Goal: Information Seeking & Learning: Learn about a topic

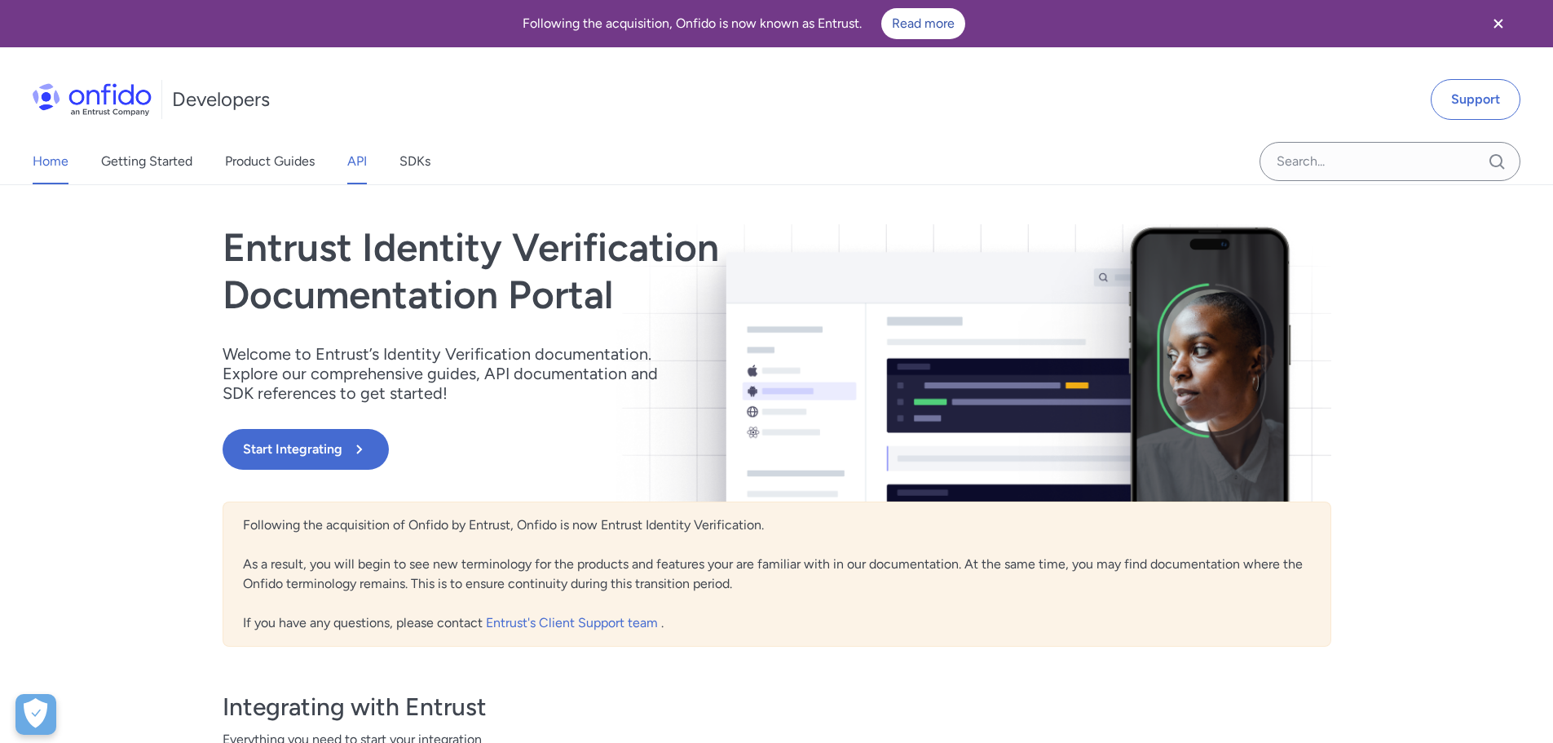
click at [364, 166] on link "API" at bounding box center [357, 162] width 20 height 46
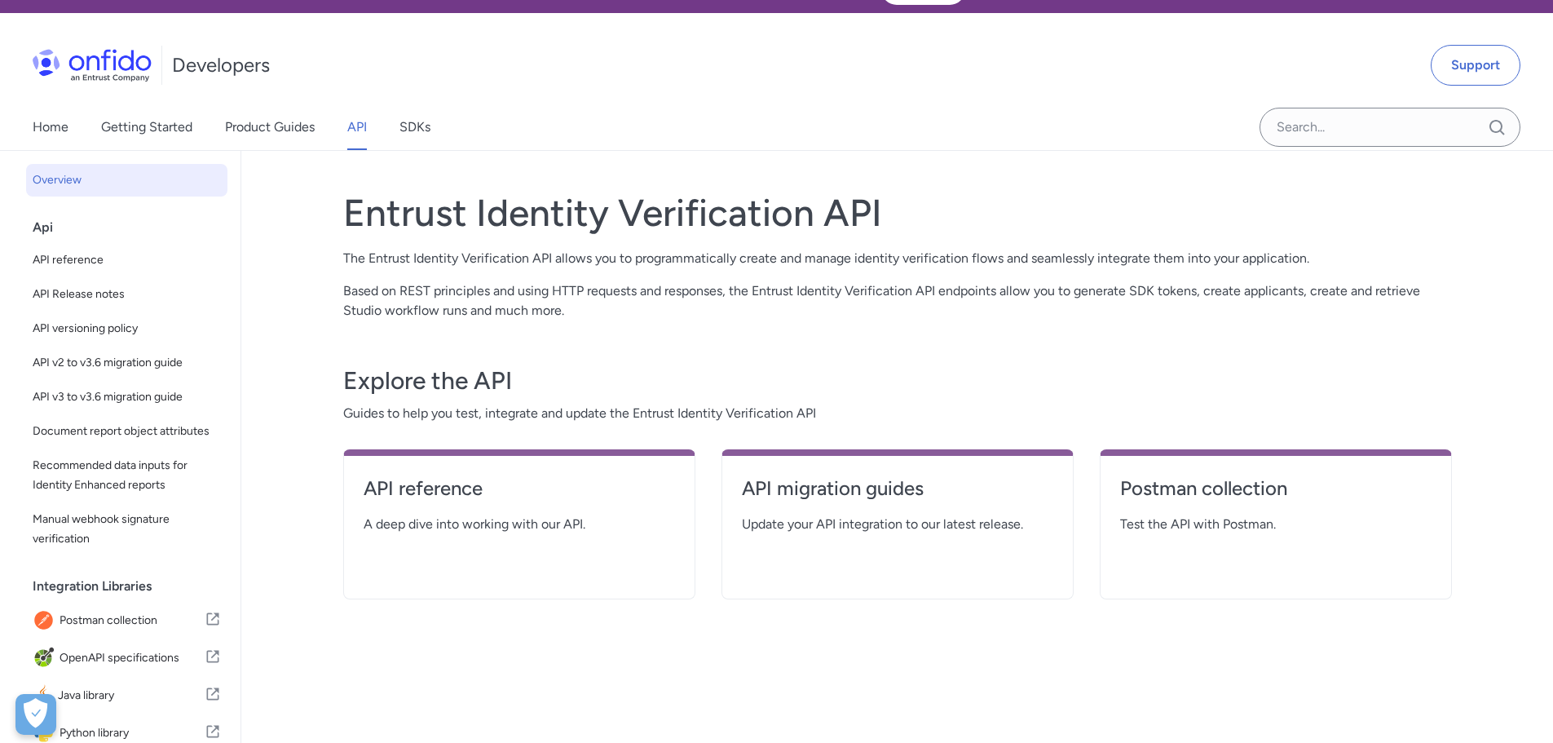
scroll to position [245, 0]
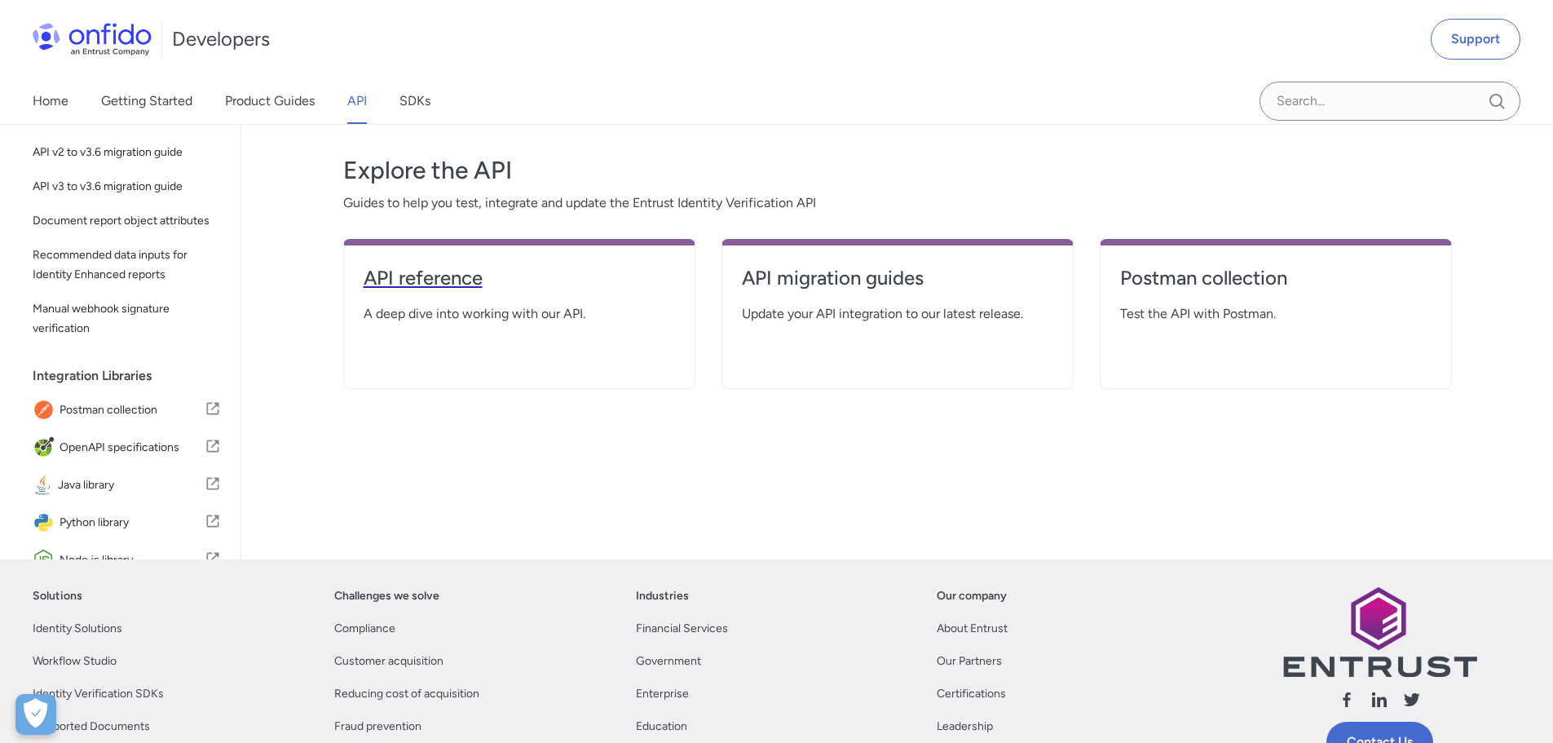
click at [425, 271] on h4 "API reference" at bounding box center [519, 278] width 311 height 26
select select "http"
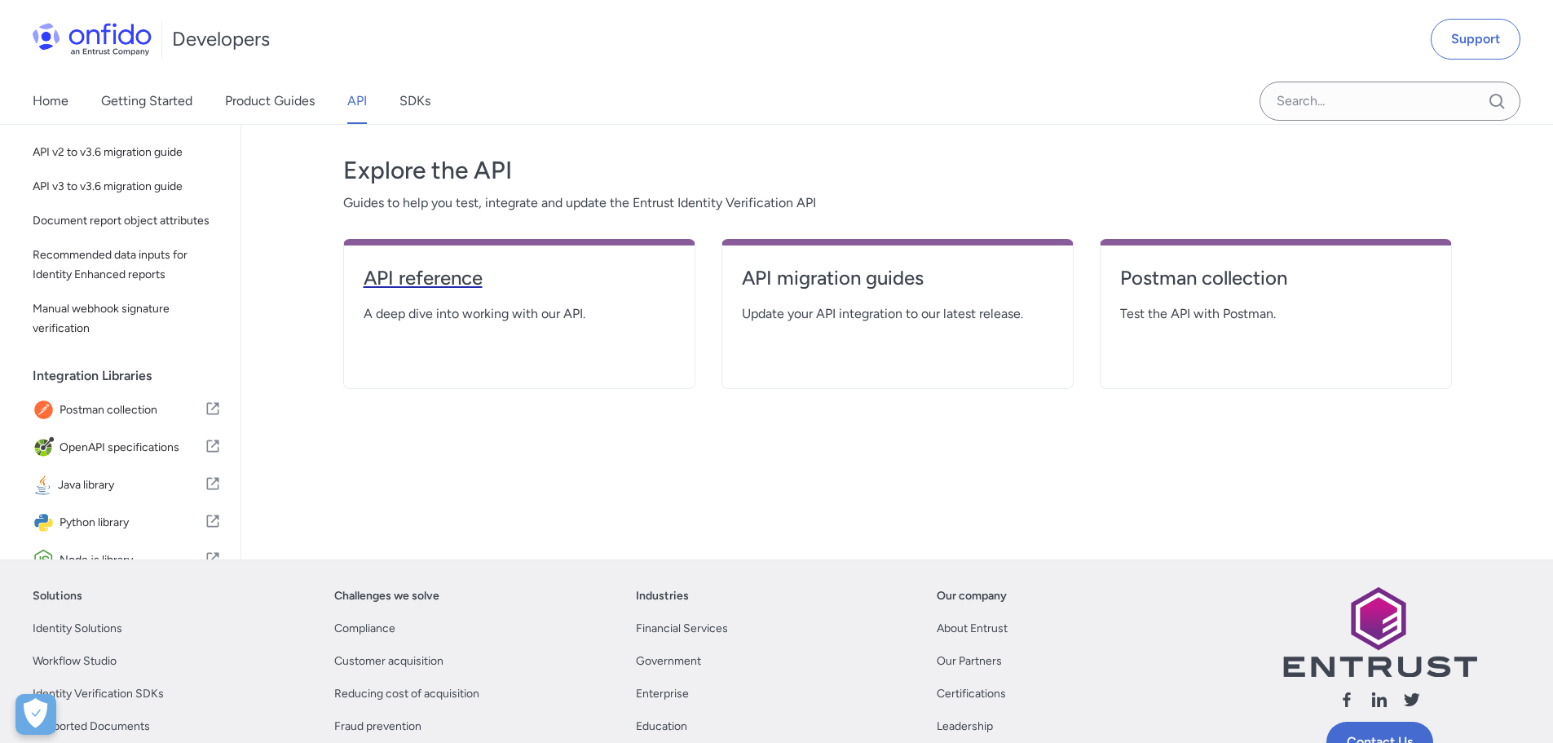
select select "http"
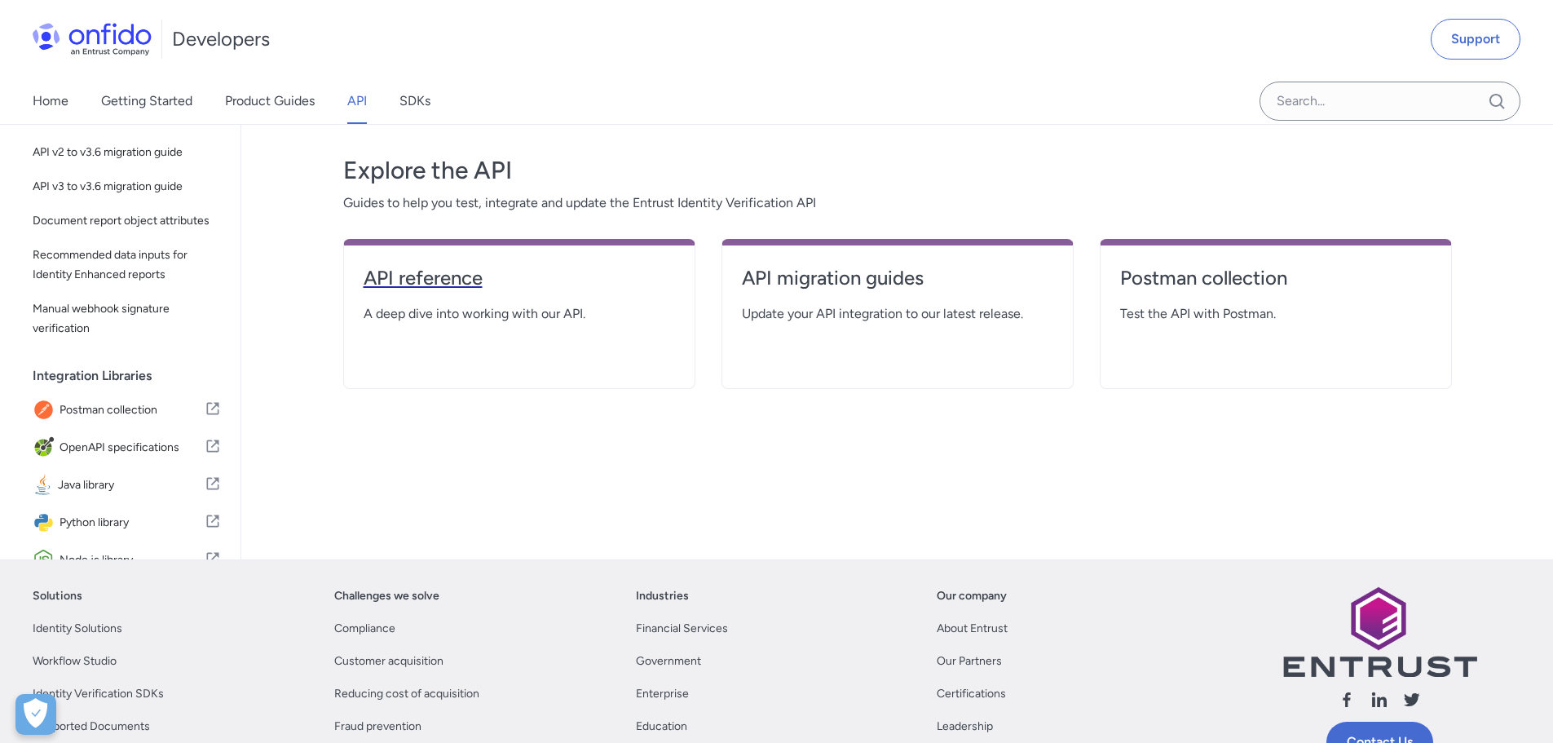
select select "http"
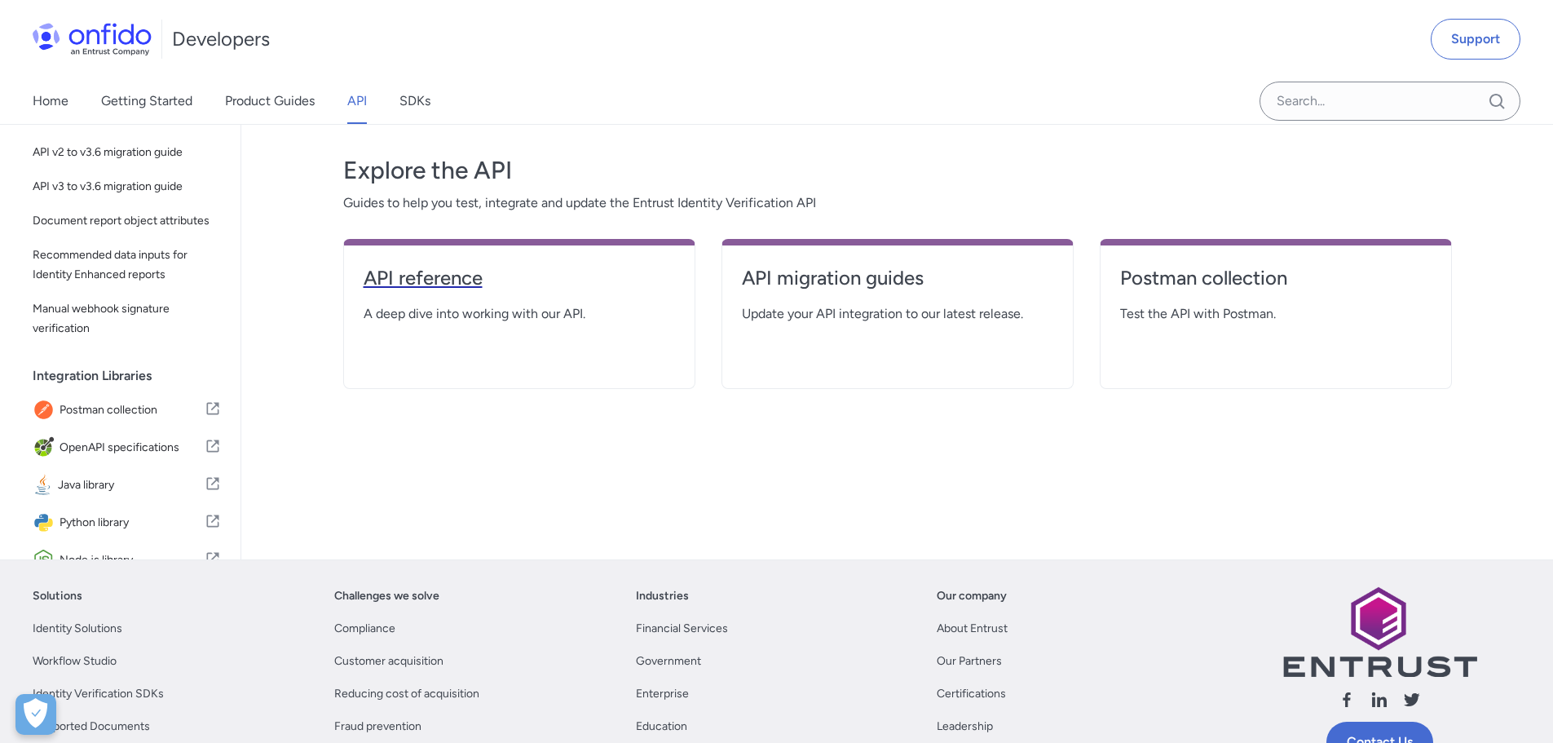
select select "http"
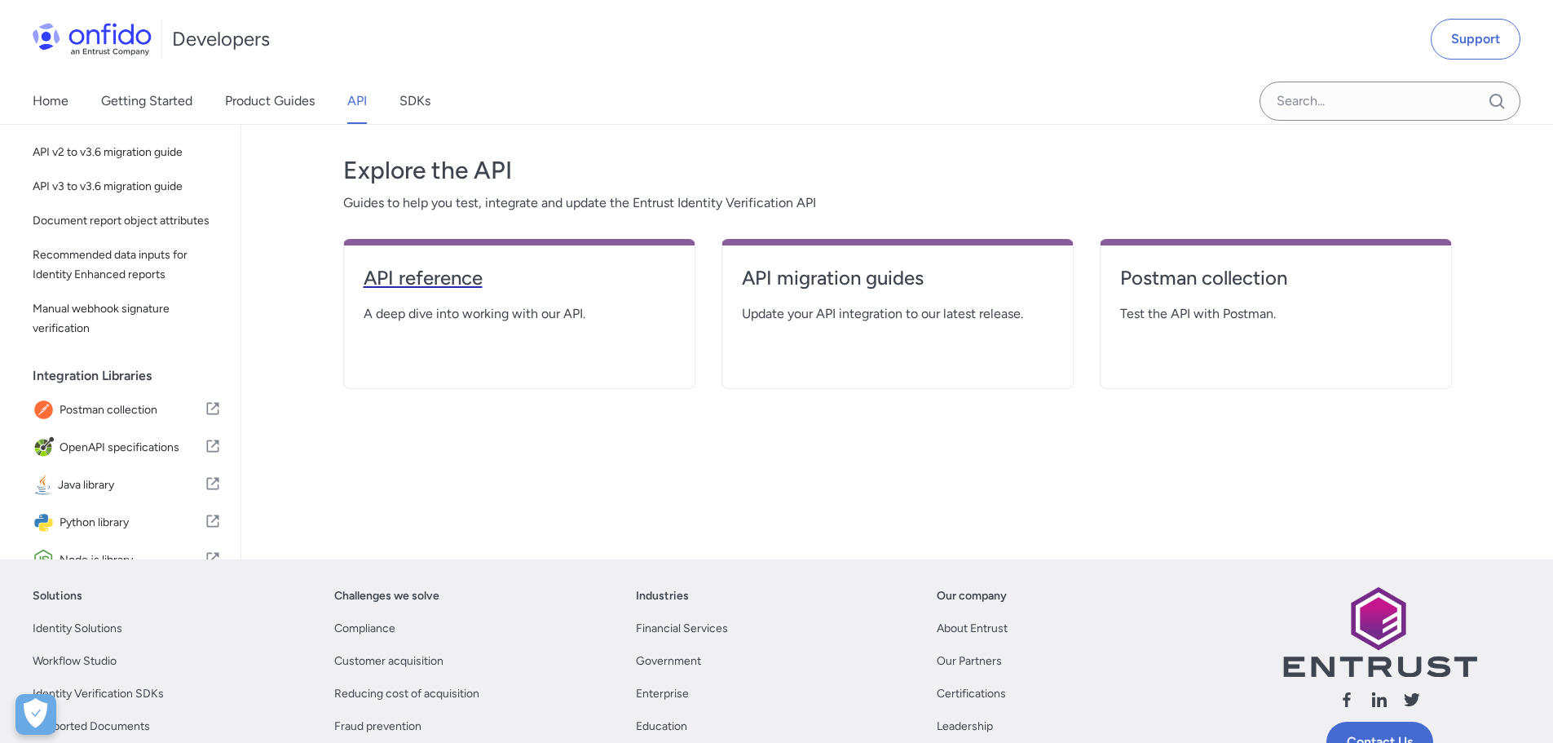
select select "http"
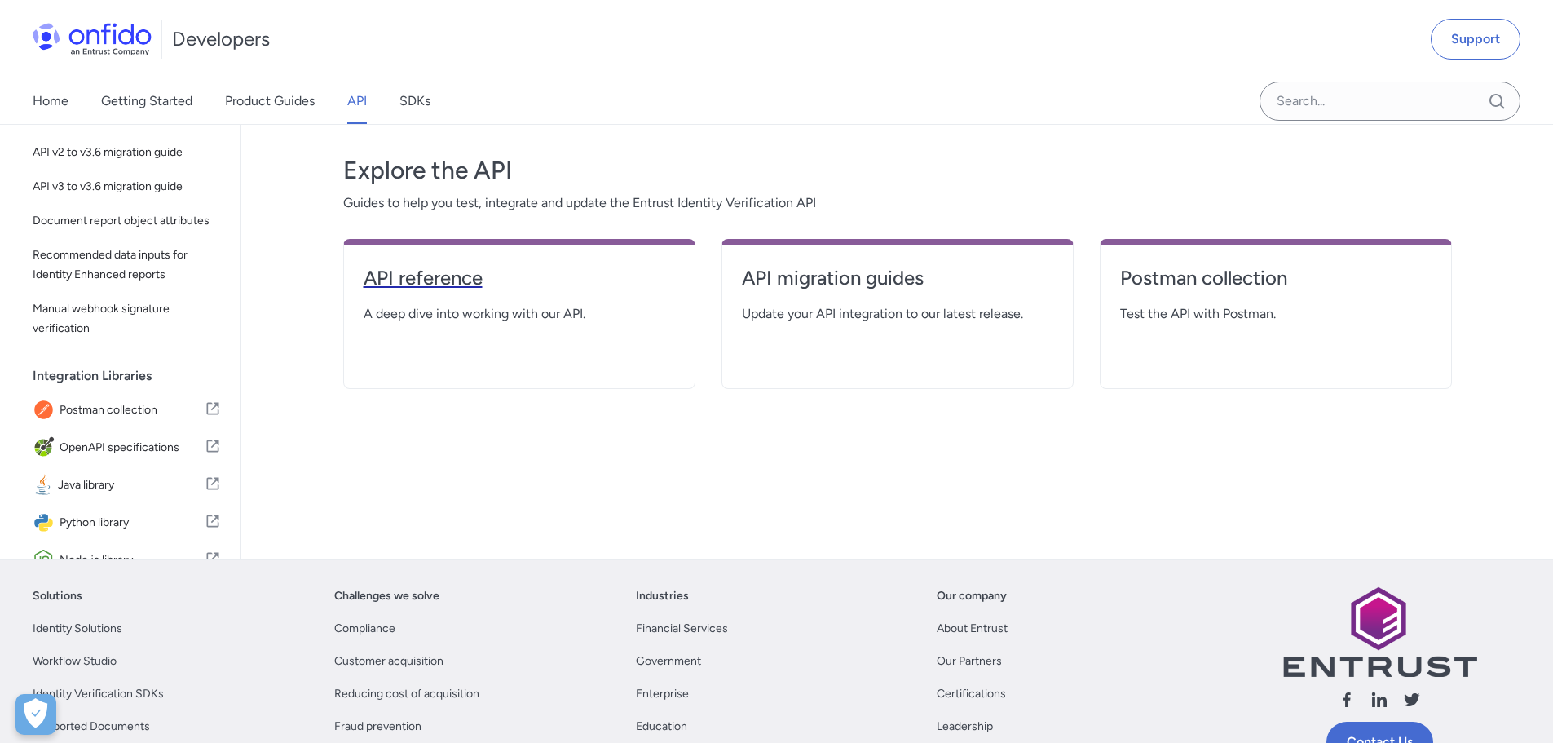
select select "http"
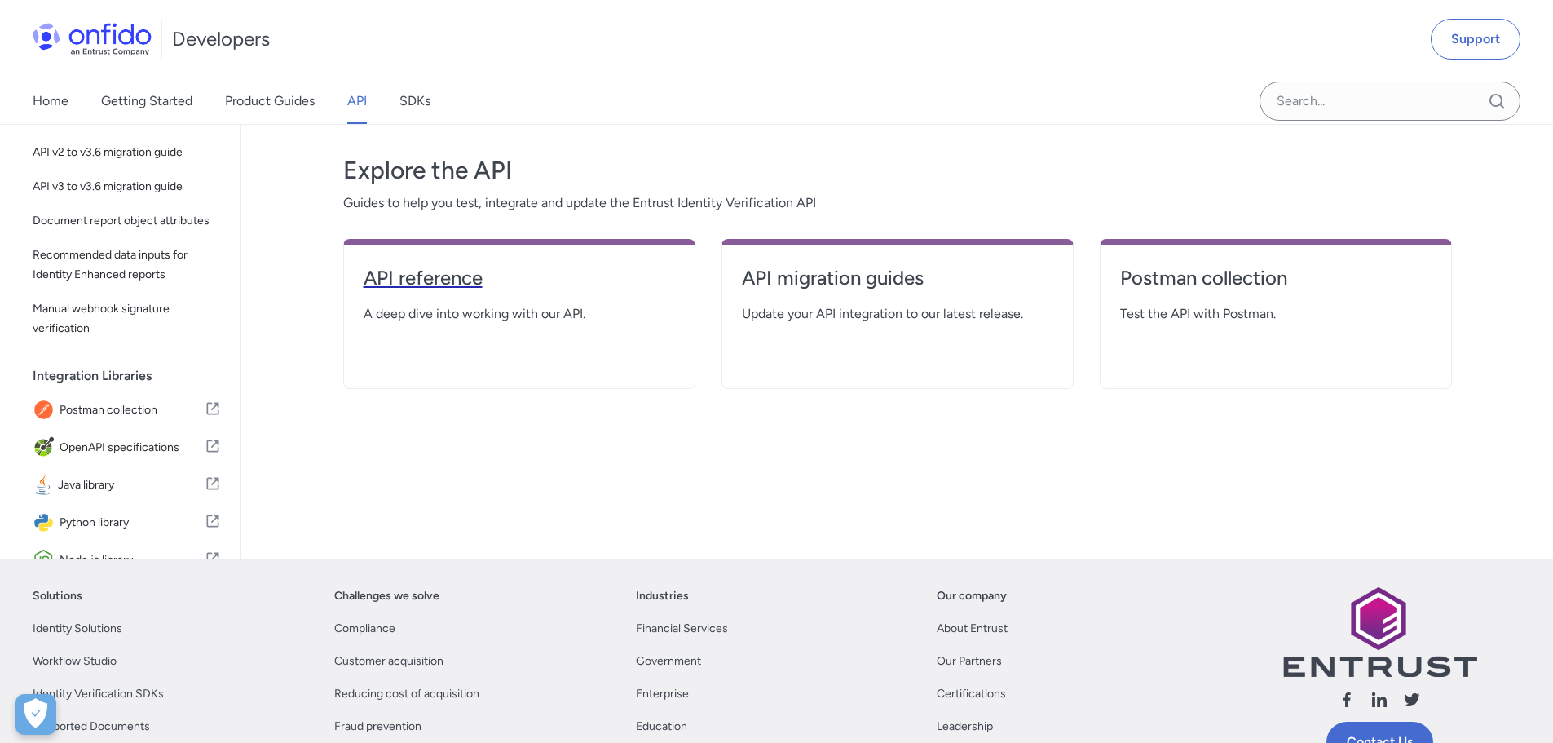
select select "http"
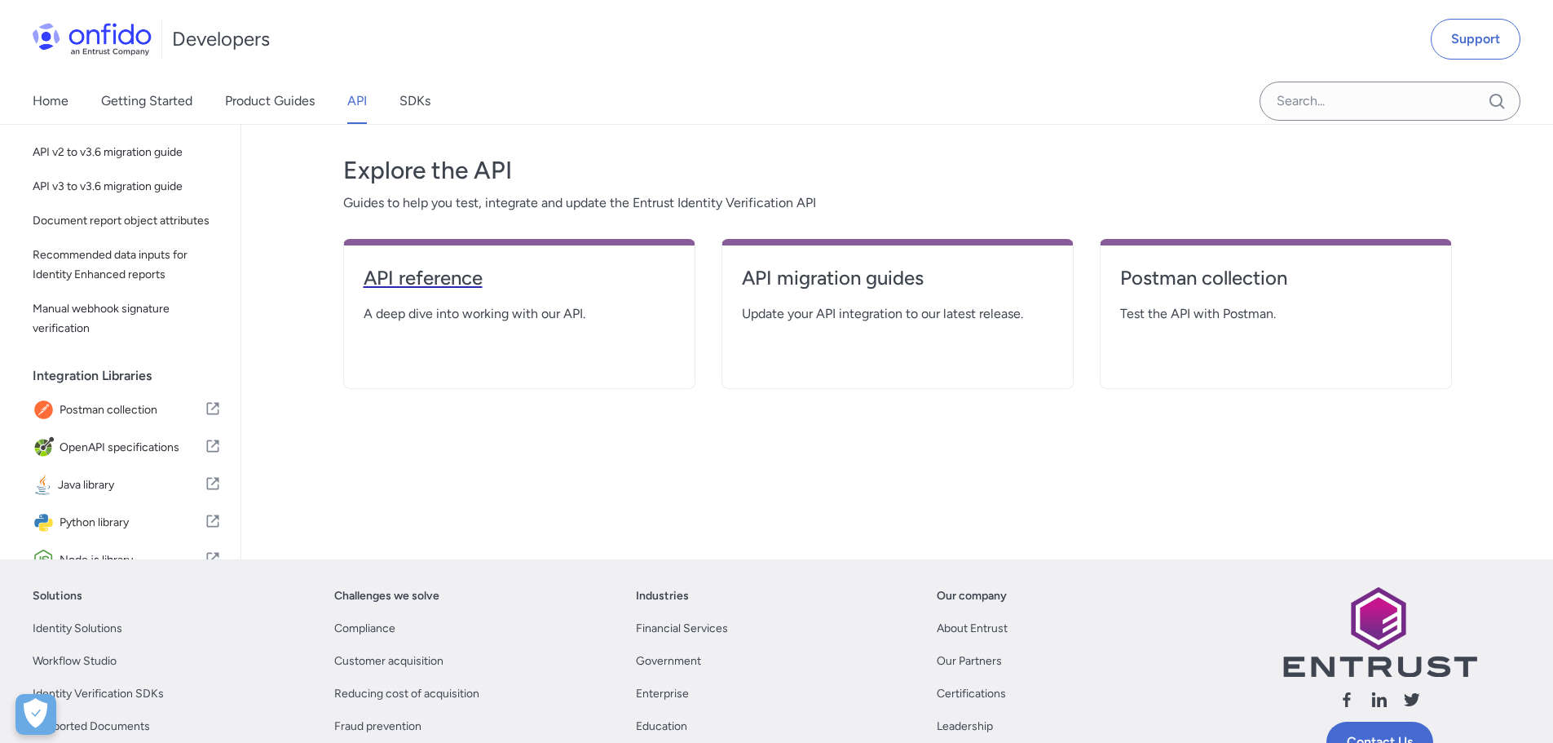
select select "http"
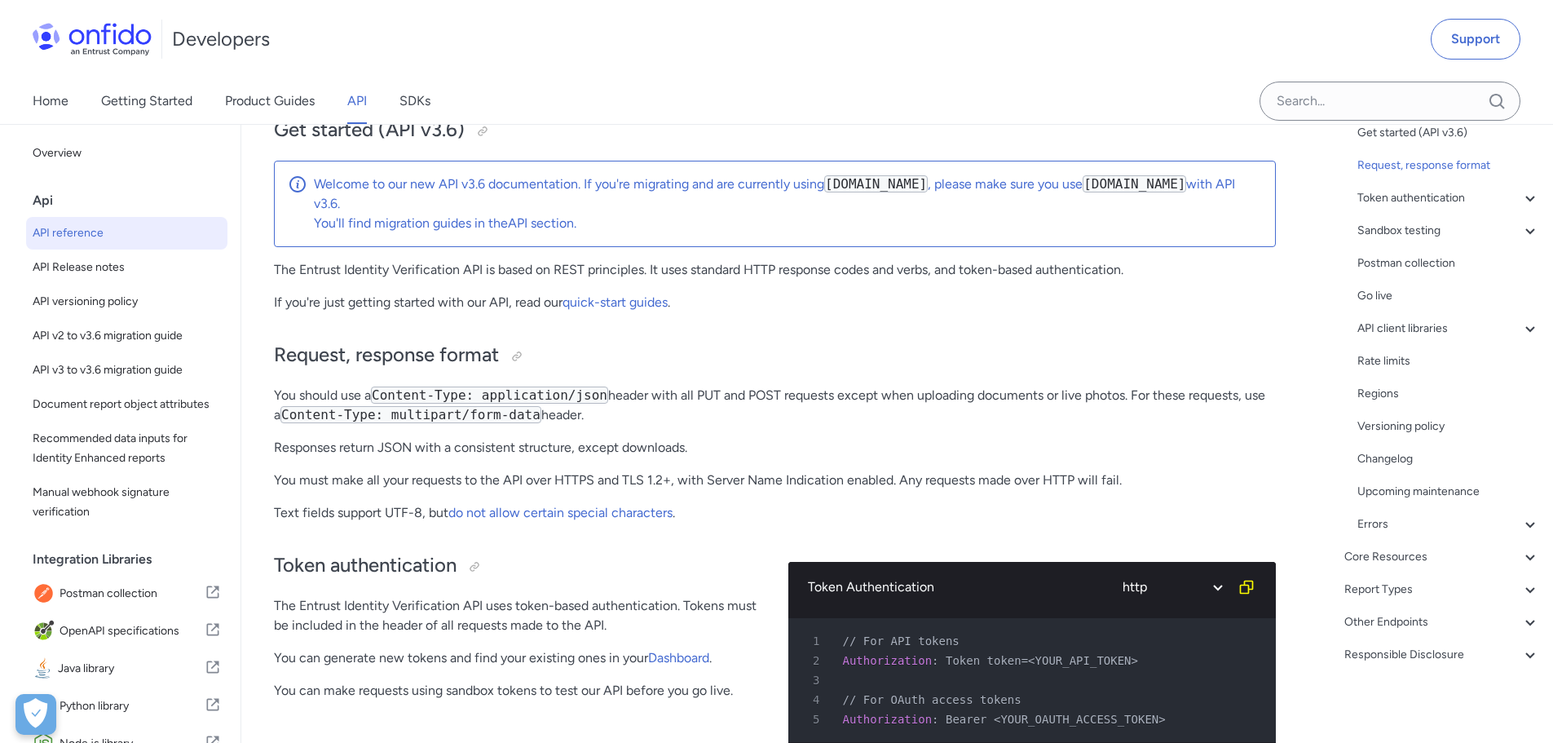
scroll to position [163, 0]
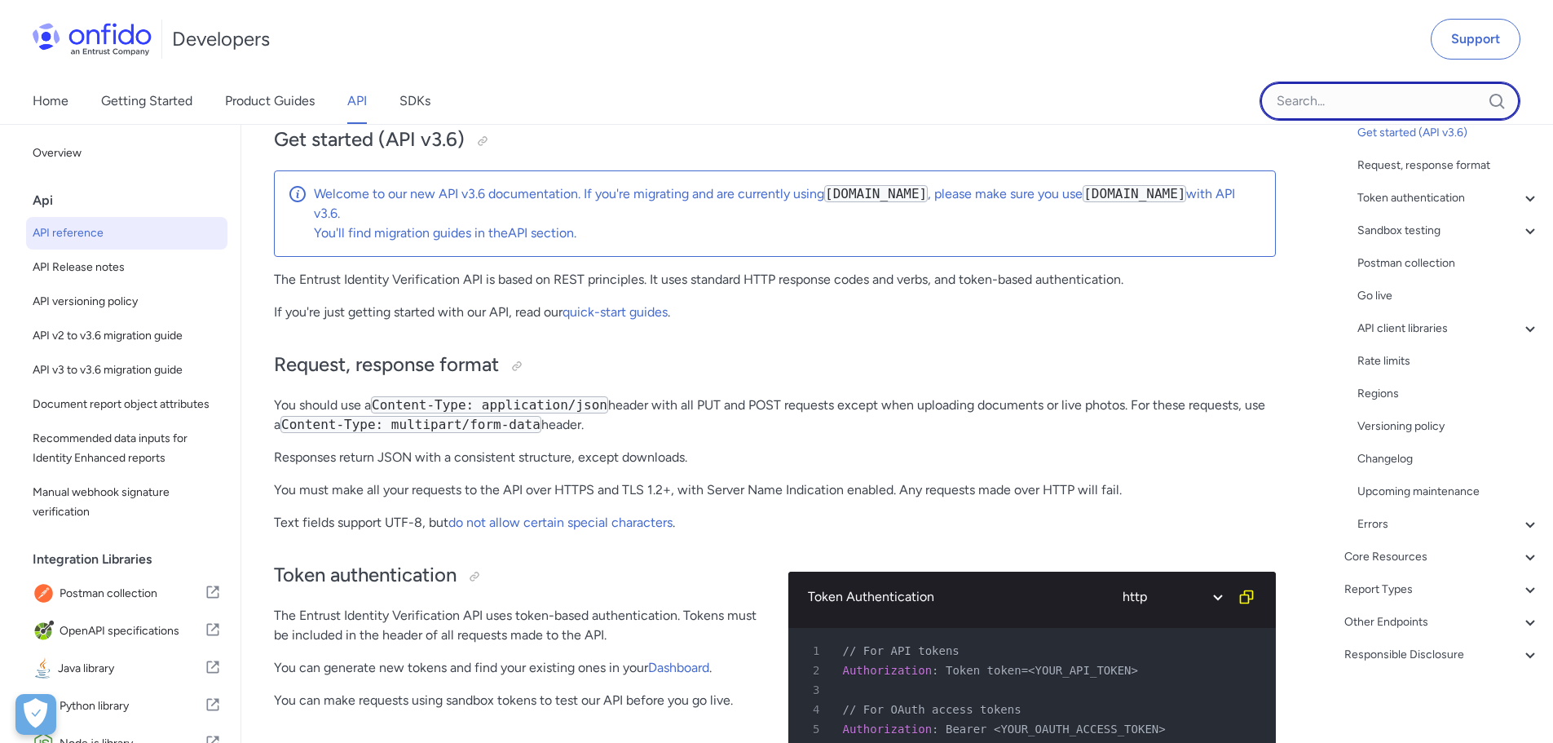
click at [1340, 100] on input "Onfido search input field" at bounding box center [1390, 101] width 261 height 39
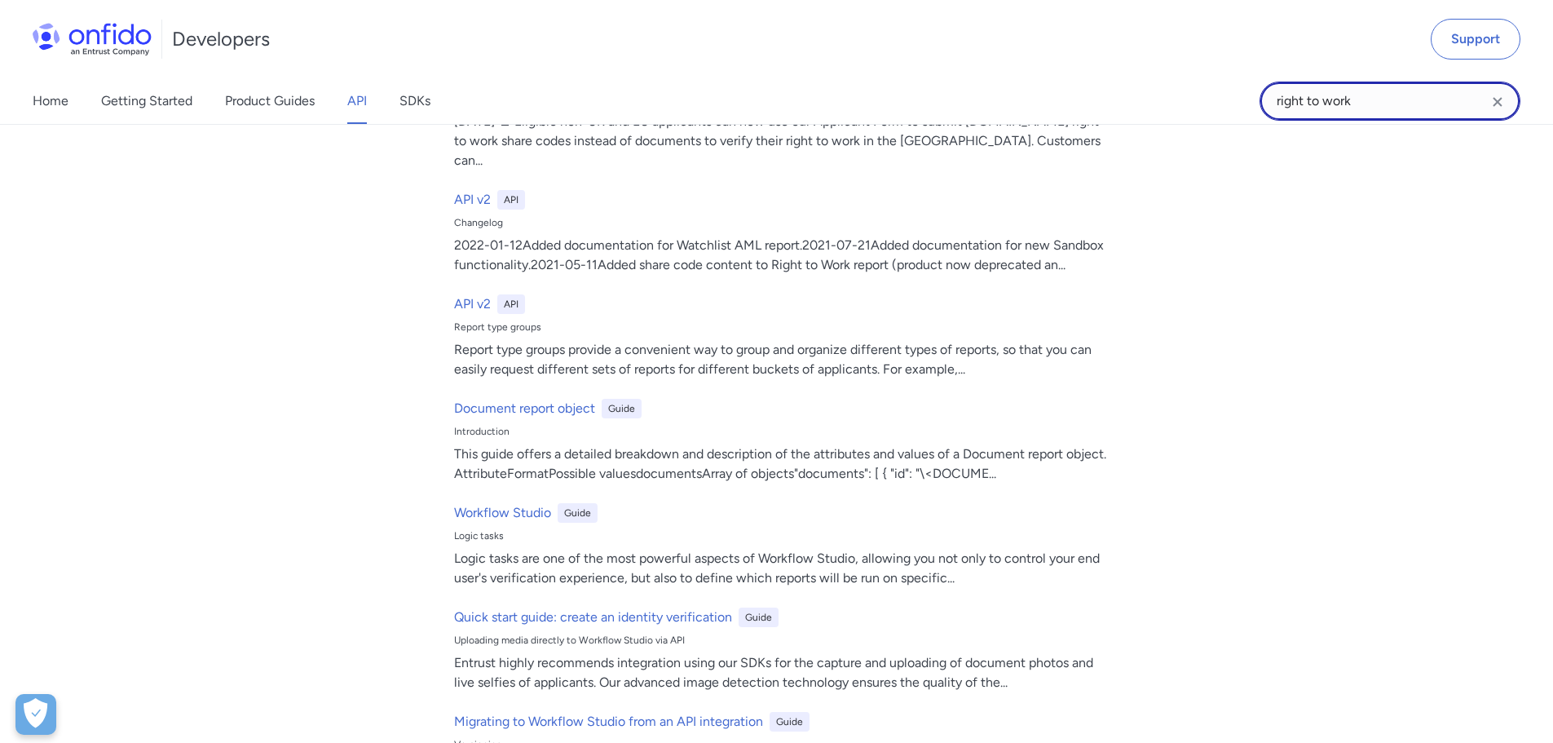
drag, startPoint x: 1441, startPoint y: 107, endPoint x: 968, endPoint y: 108, distance: 472.9
click at [968, 108] on div "Home Getting Started Product Guides API SDKs right to work right to work Filter…" at bounding box center [776, 101] width 1553 height 46
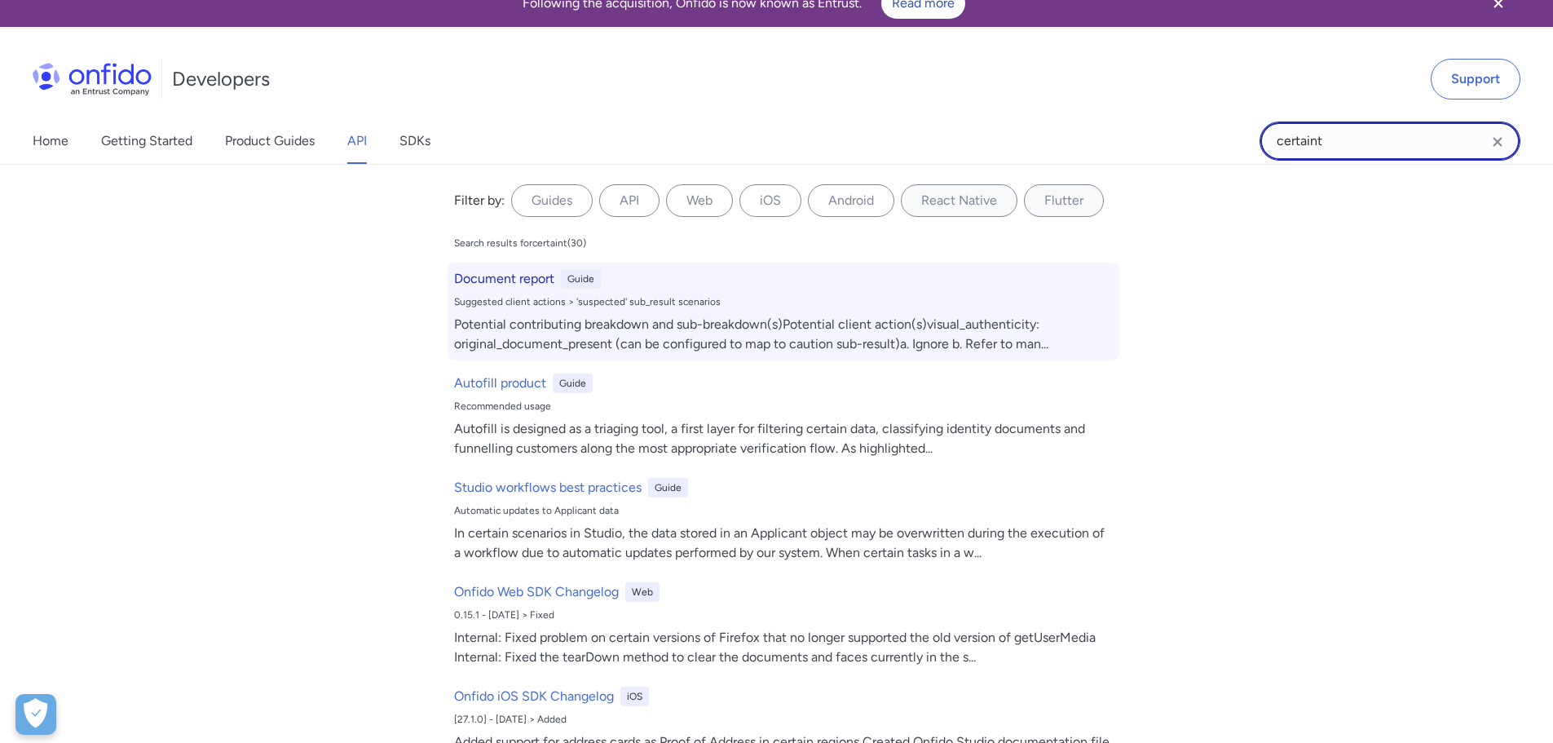
scroll to position [0, 0]
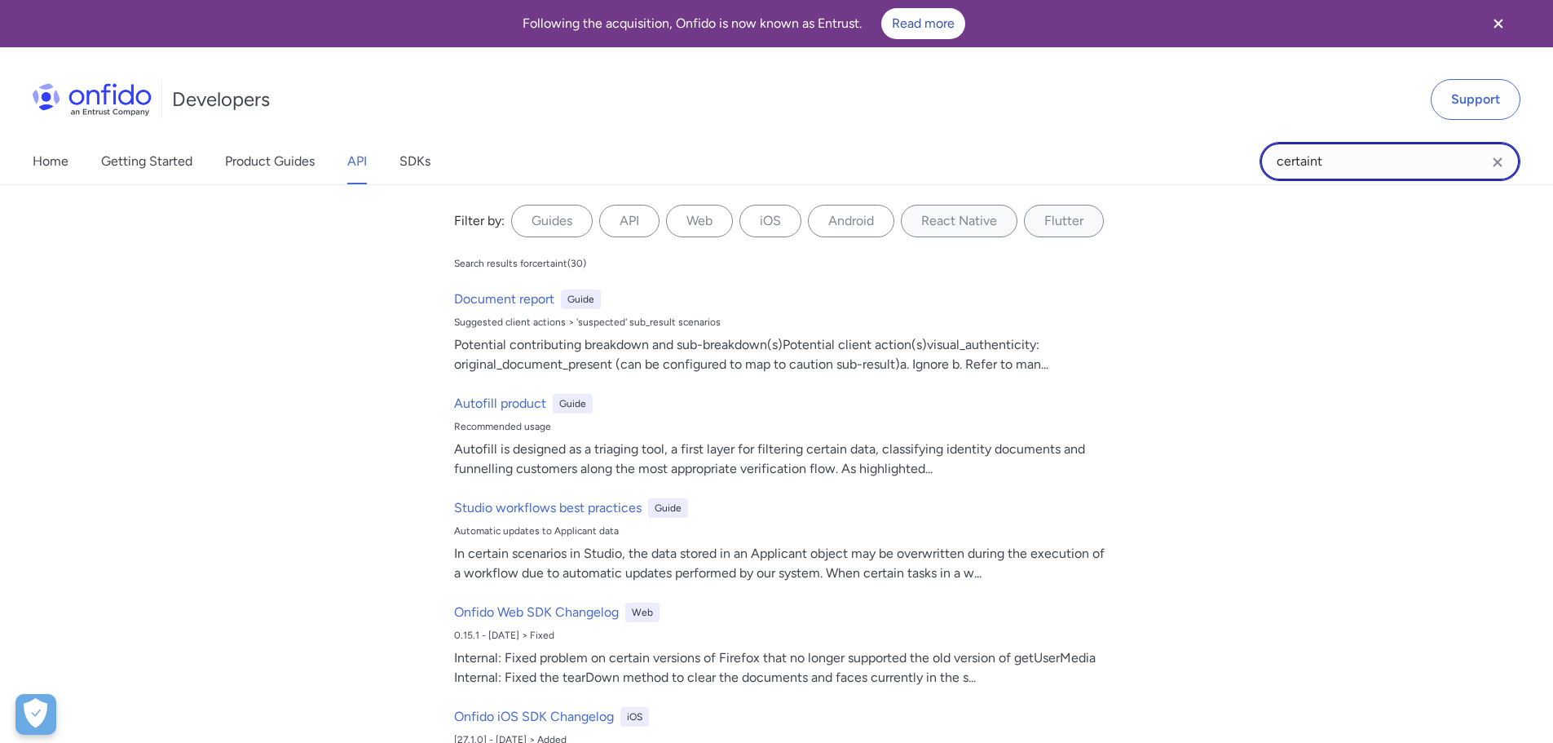
drag, startPoint x: 1400, startPoint y: 160, endPoint x: 1220, endPoint y: 155, distance: 179.4
click at [1220, 155] on div "Home Getting Started Product Guides API SDKs certaint certaint Filter by: Guide…" at bounding box center [776, 162] width 1553 height 46
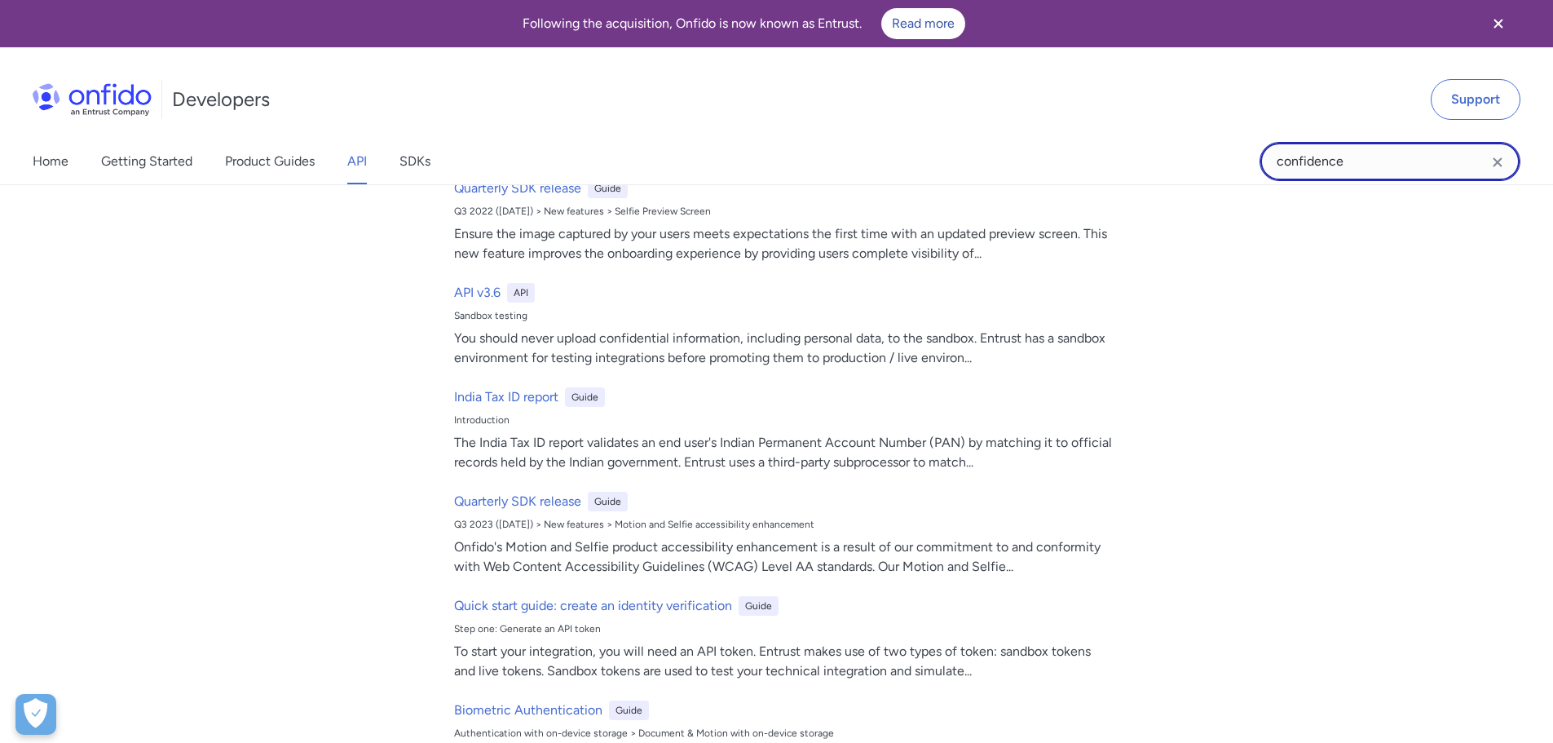
scroll to position [426, 0]
type input "c"
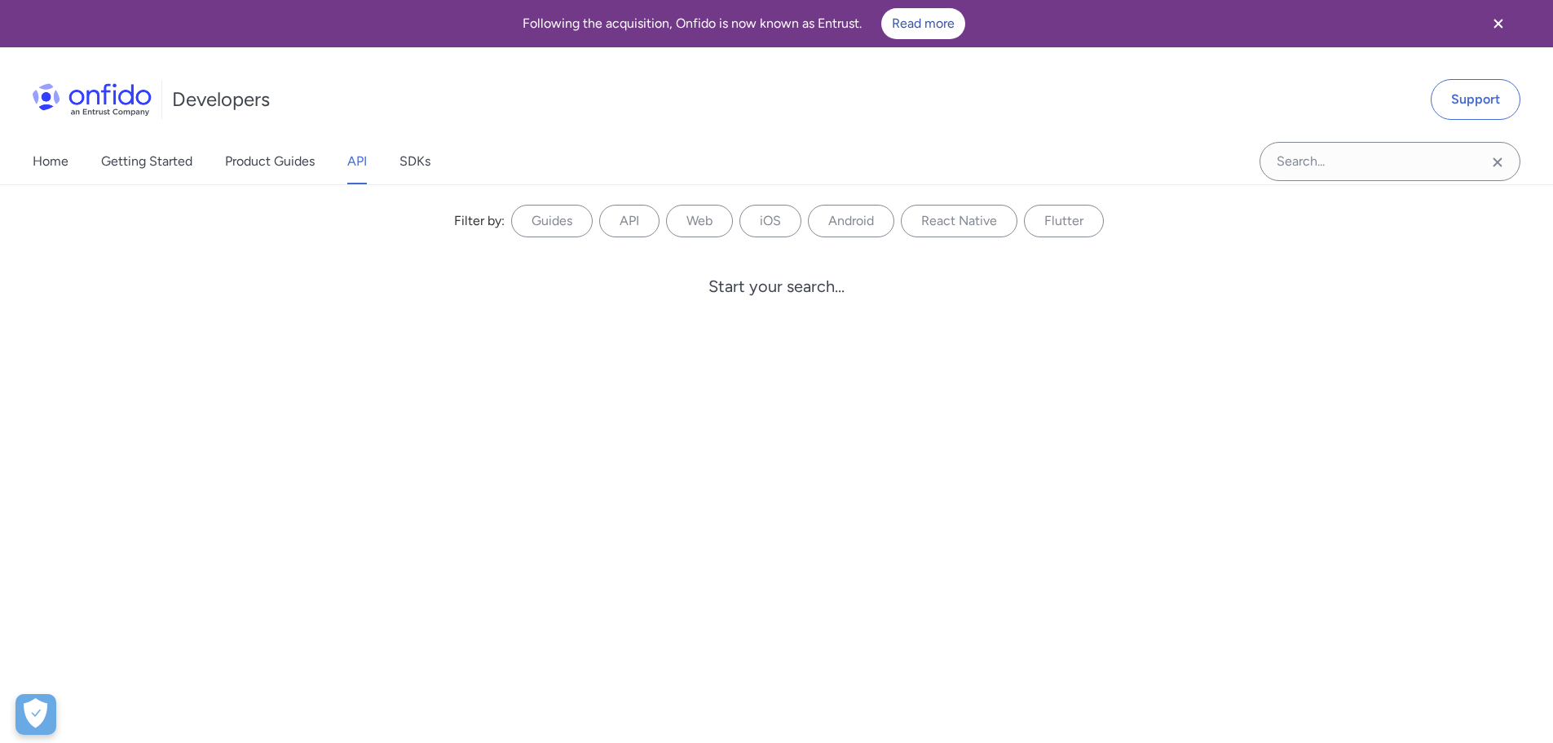
click at [358, 154] on link "API" at bounding box center [357, 162] width 20 height 46
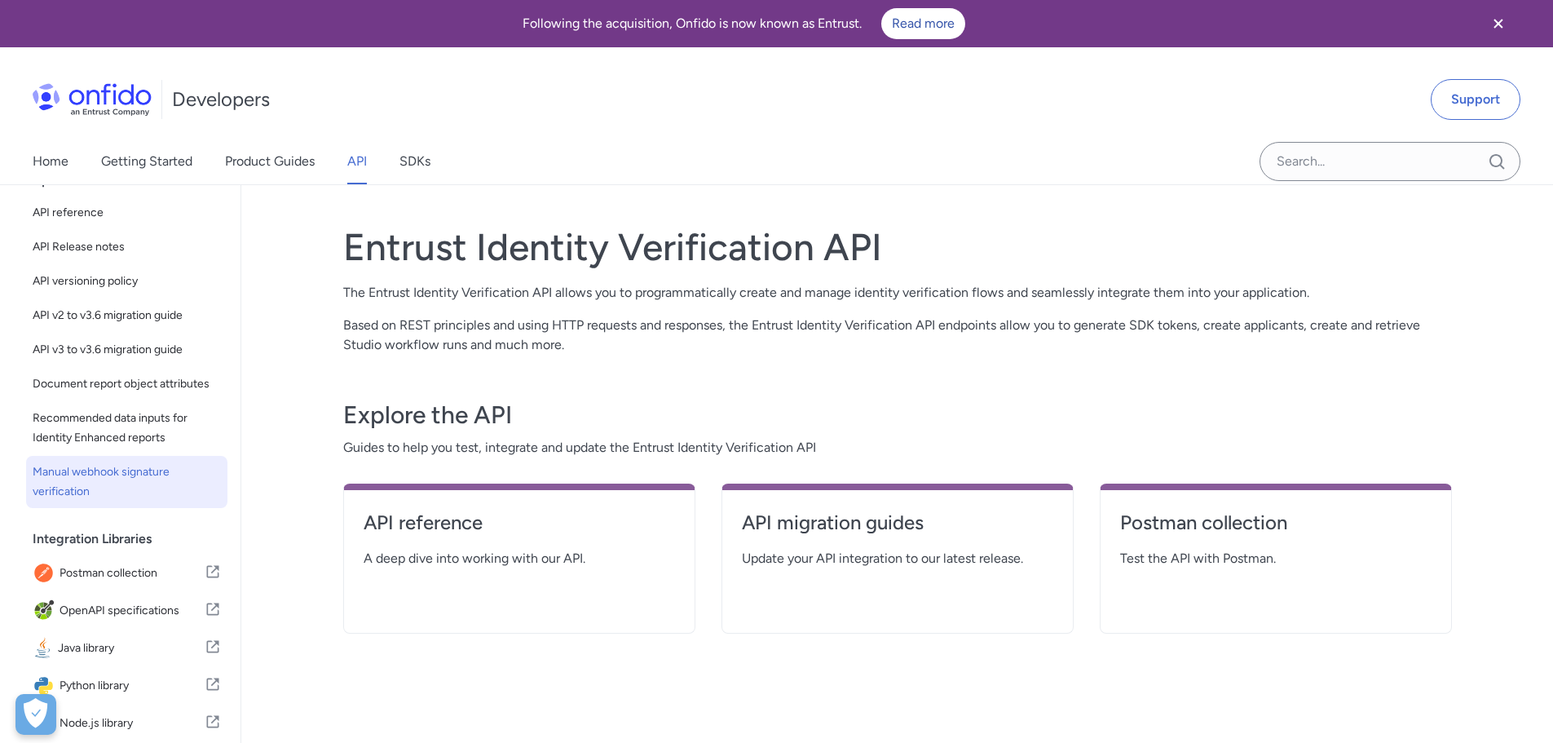
scroll to position [163, 0]
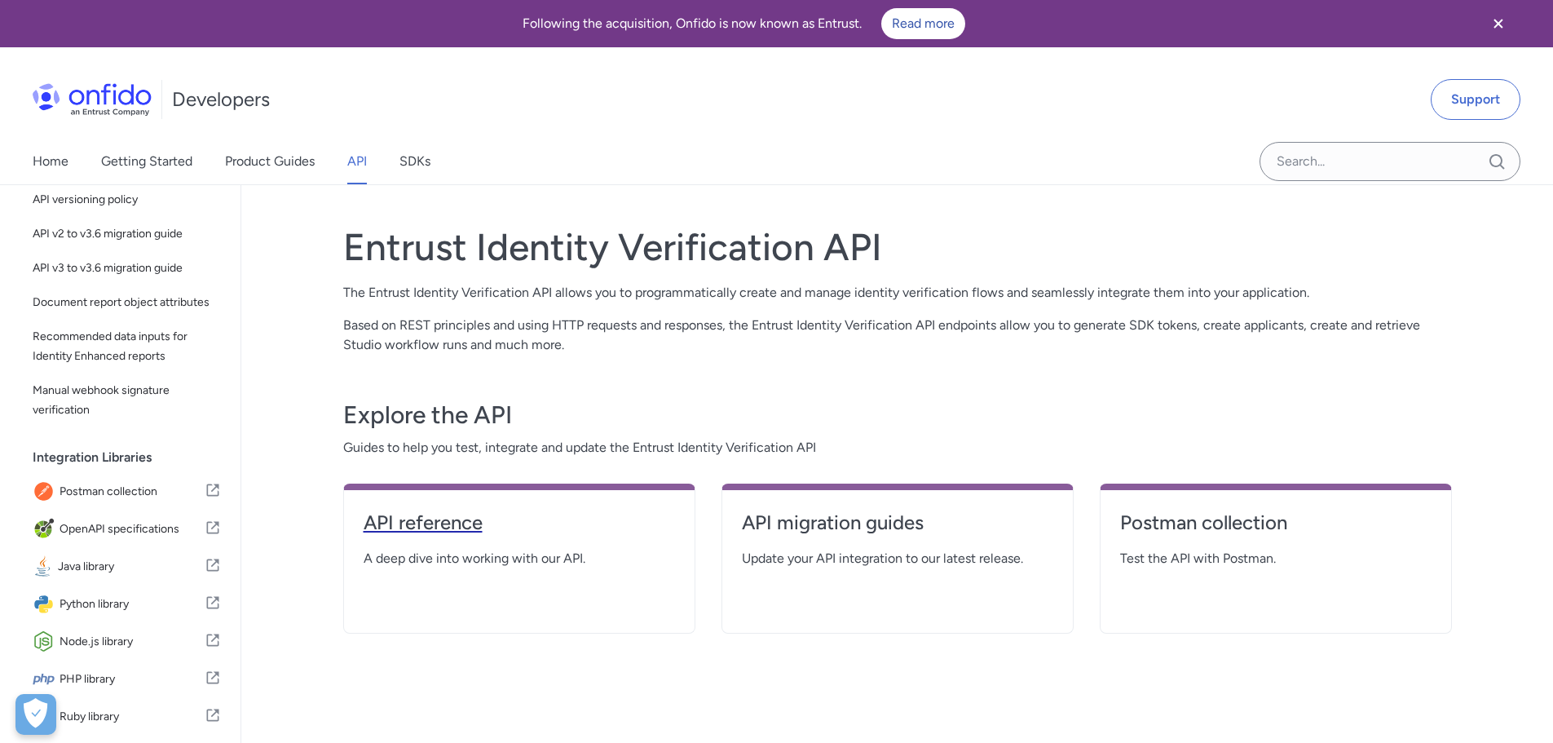
click at [458, 527] on h4 "API reference" at bounding box center [519, 523] width 311 height 26
select select "http"
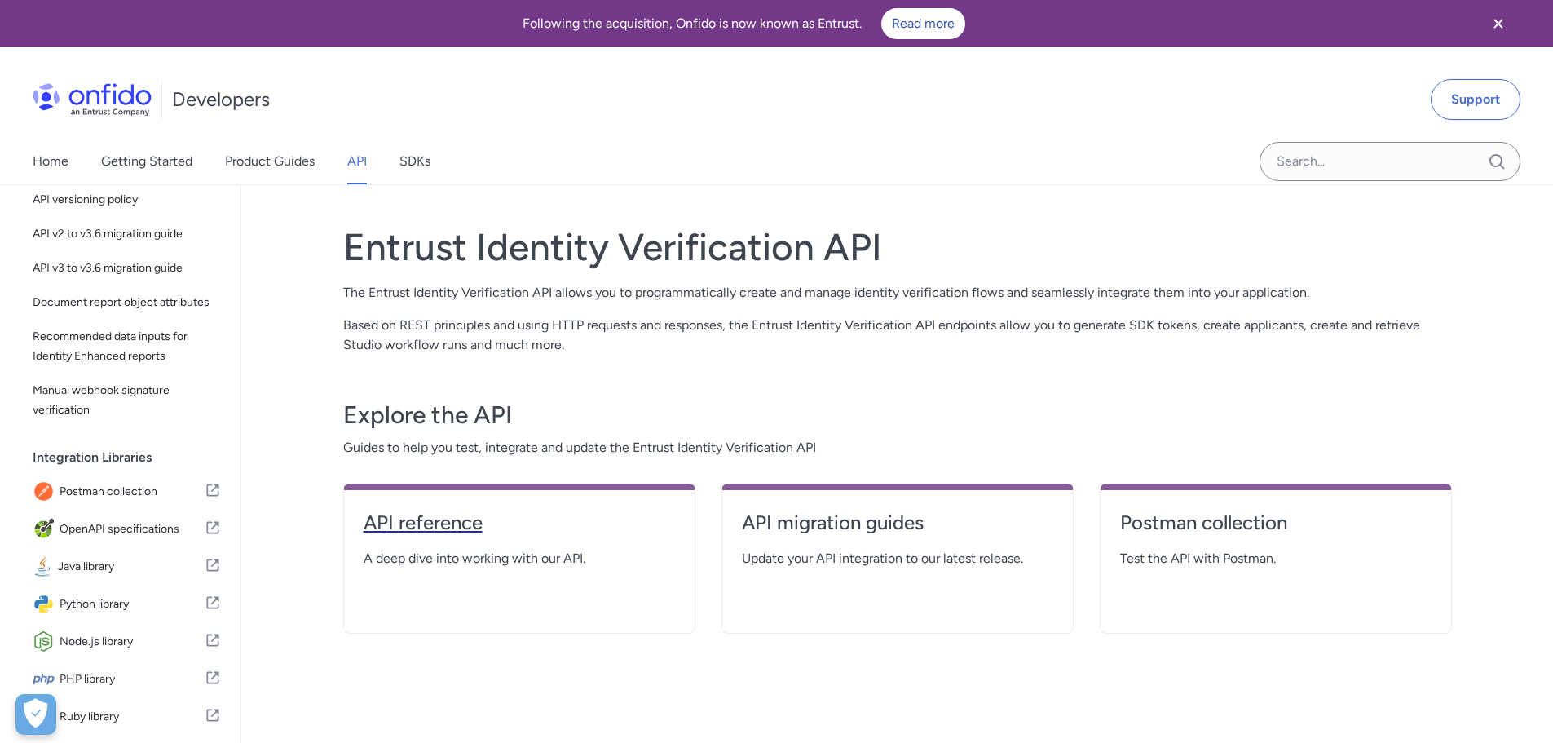
select select "http"
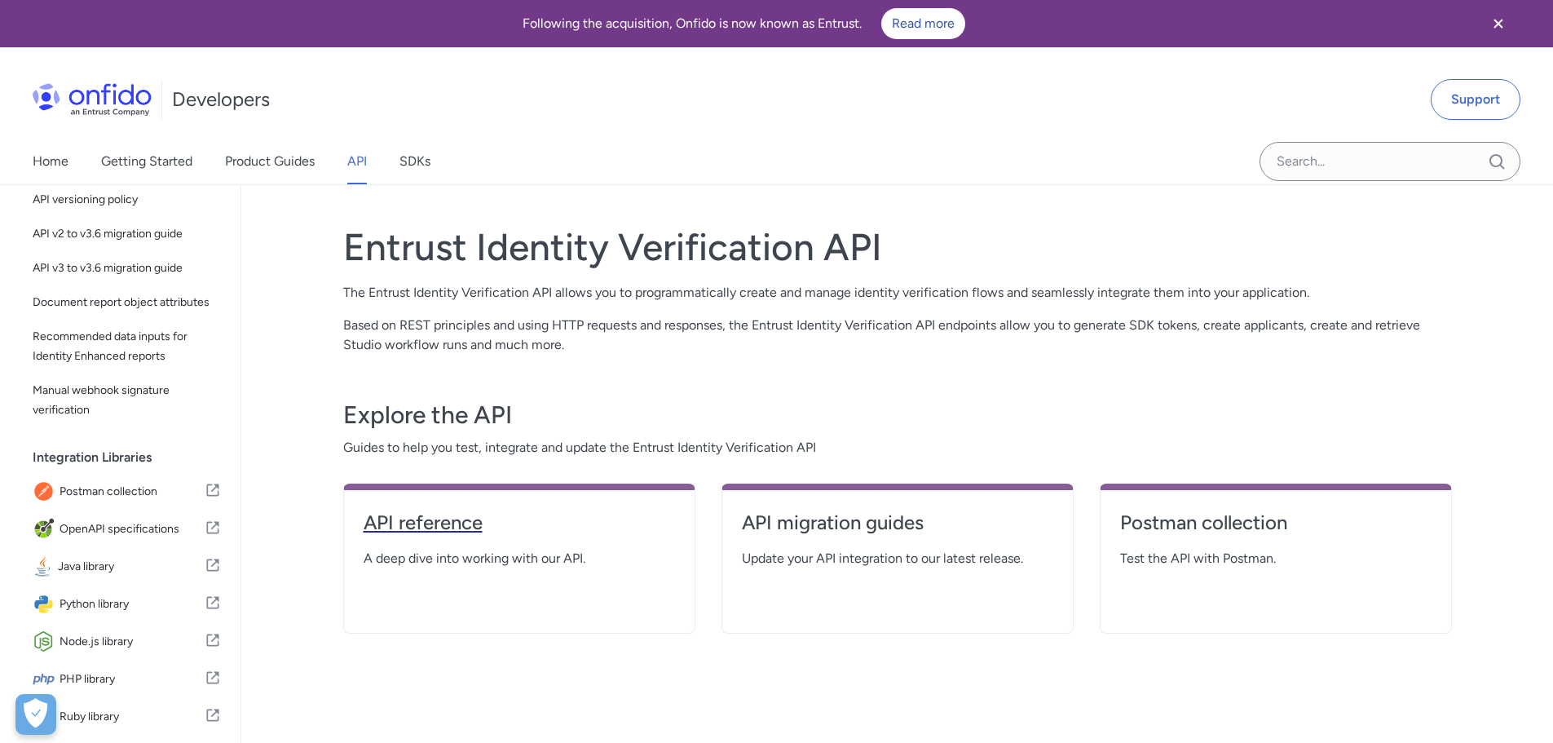
select select "http"
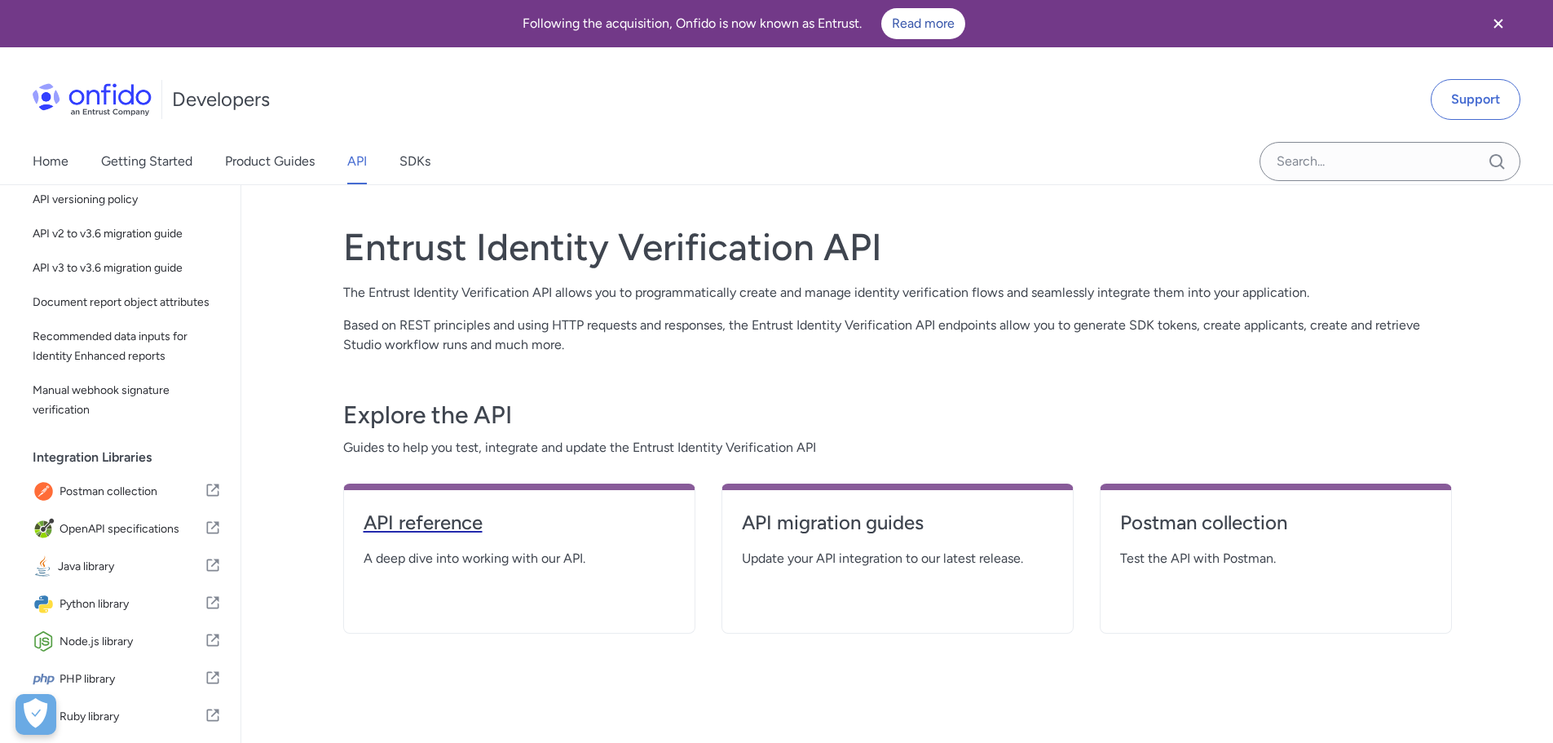
select select "http"
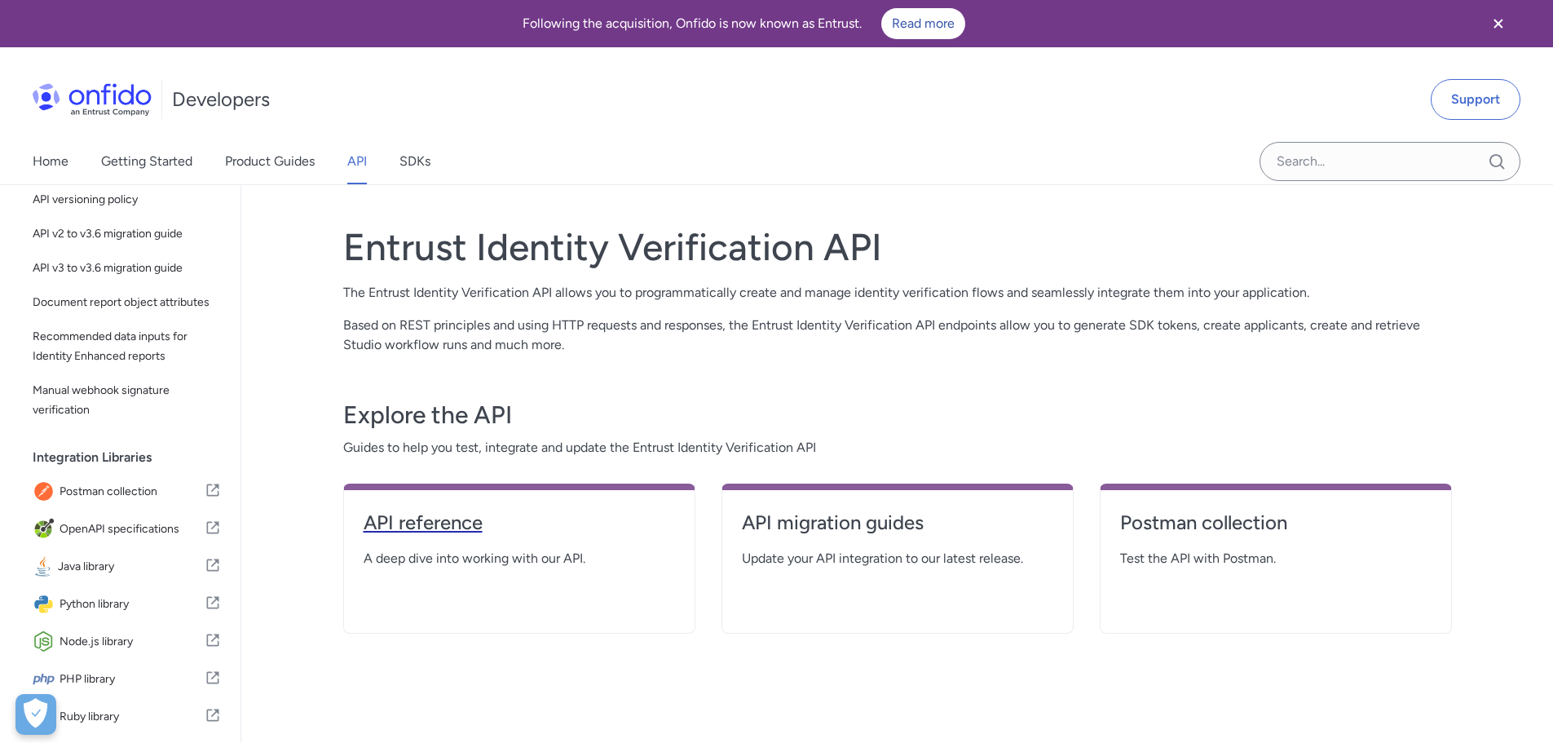
select select "http"
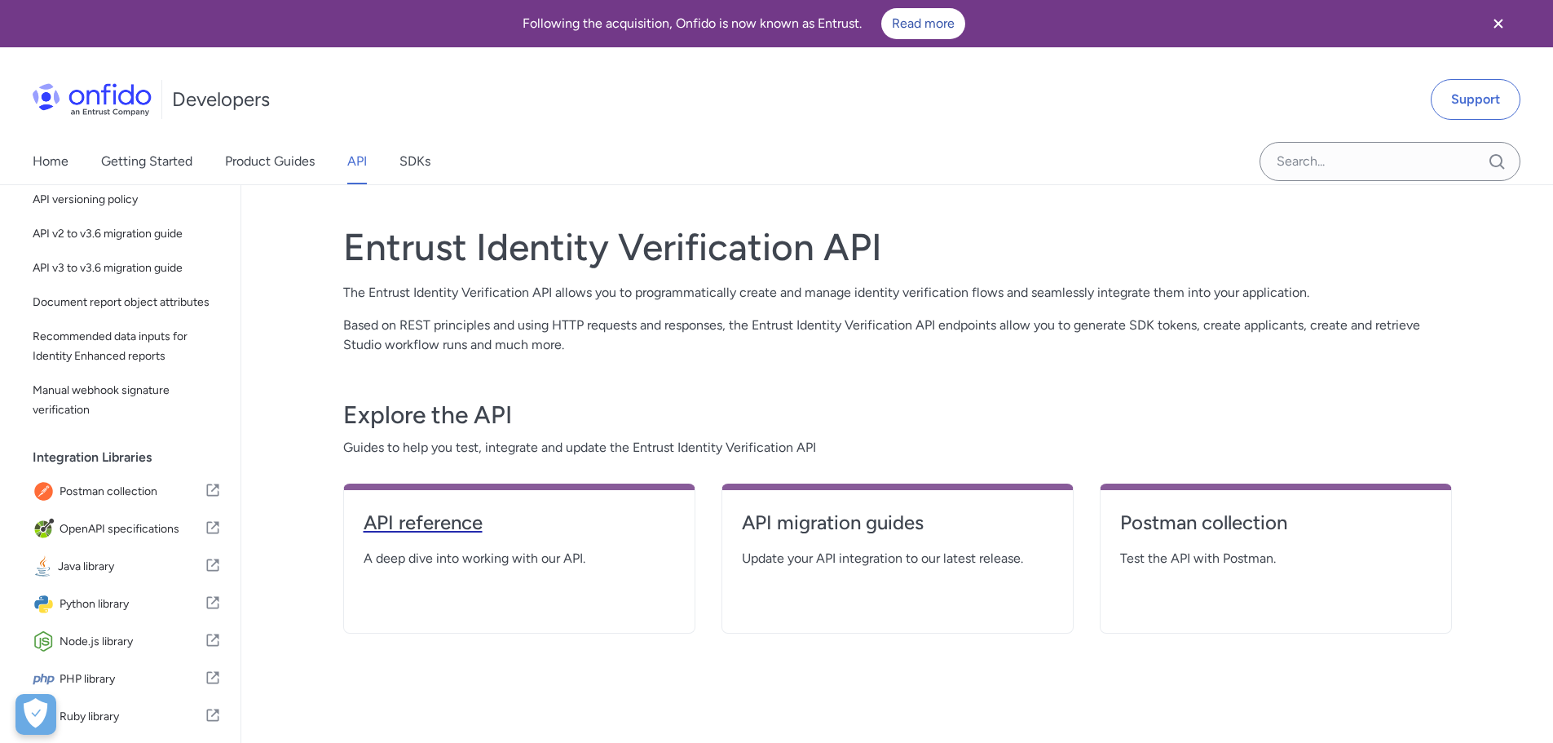
select select "http"
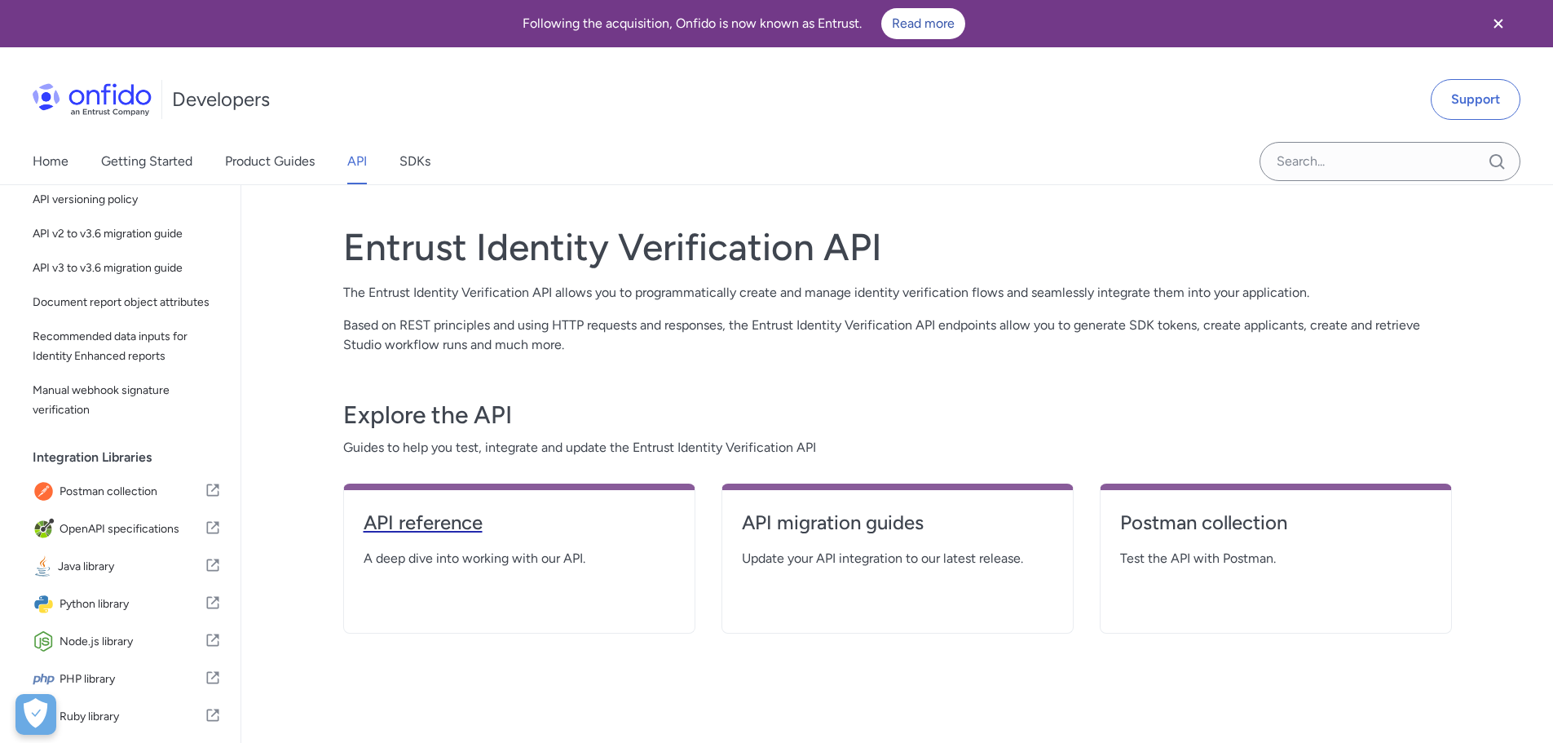
select select "http"
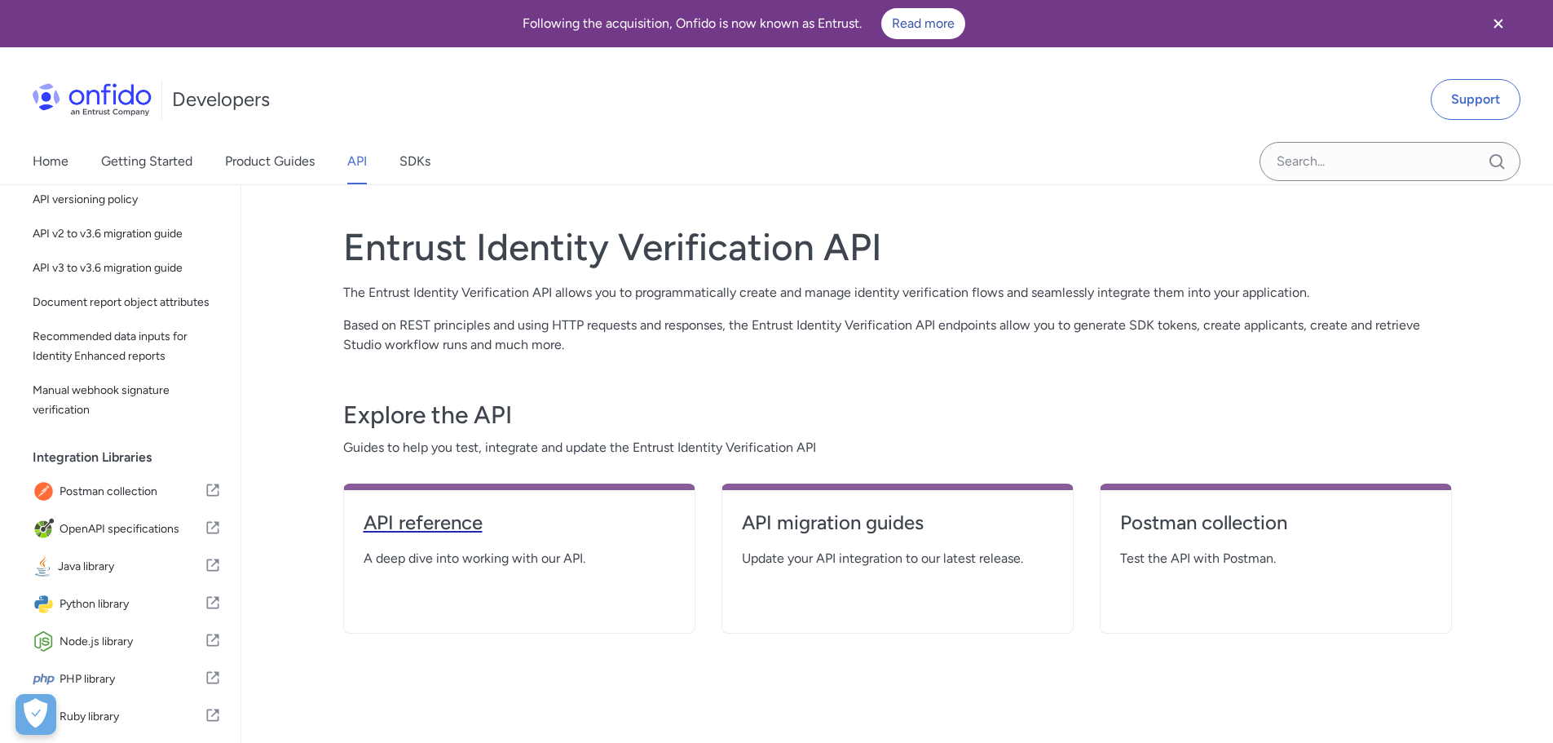
select select "http"
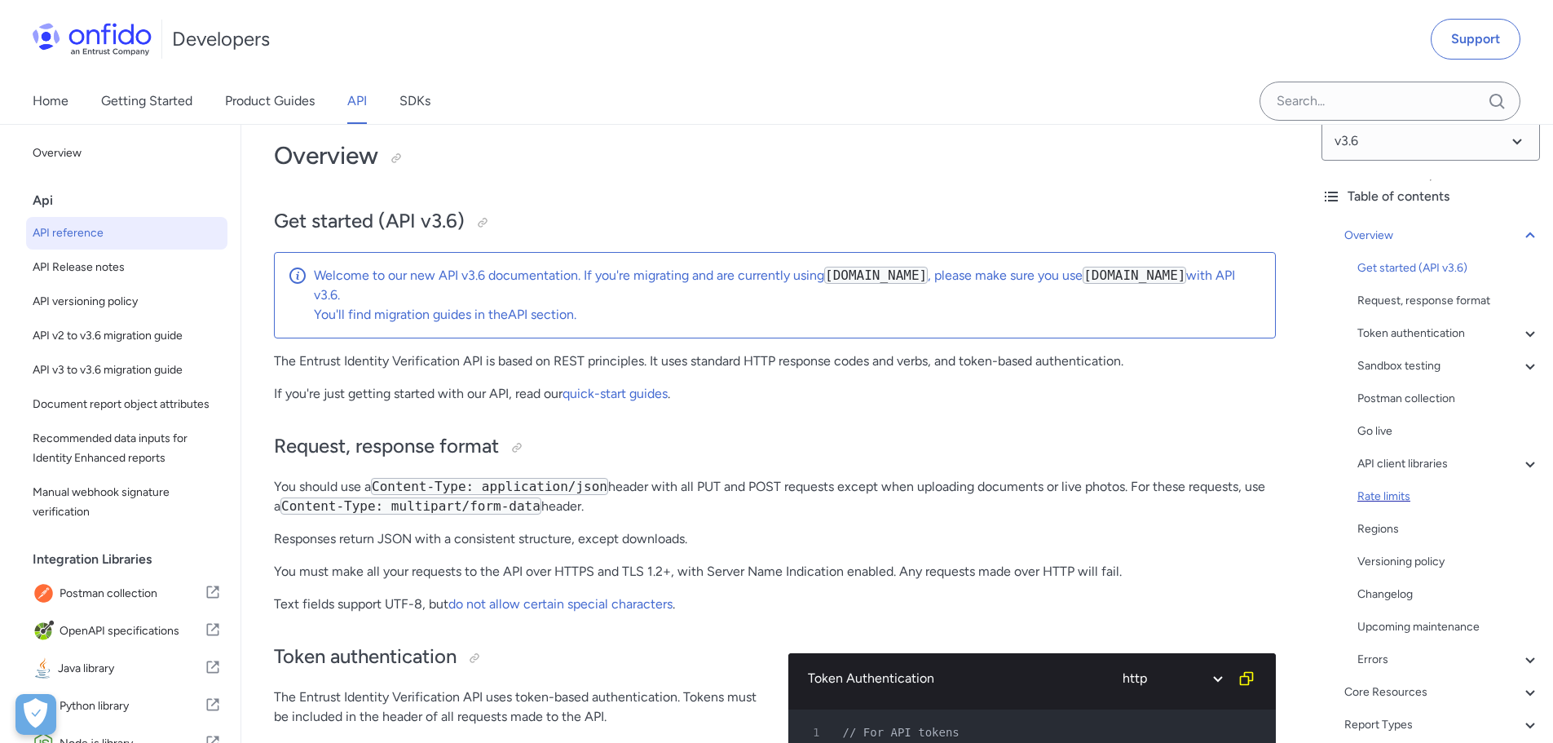
scroll to position [157, 0]
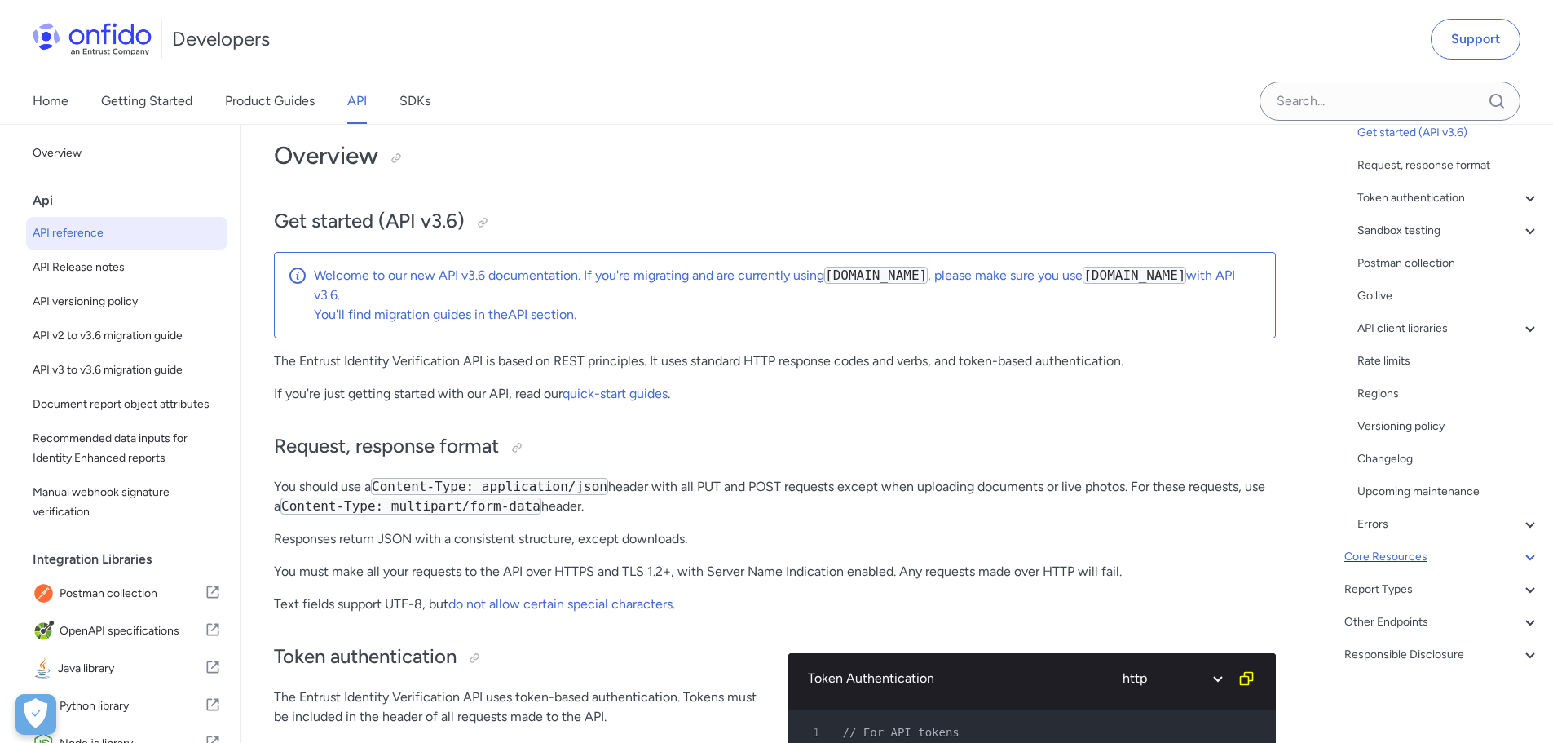
click at [1482, 558] on div "Core Resources" at bounding box center [1442, 557] width 196 height 20
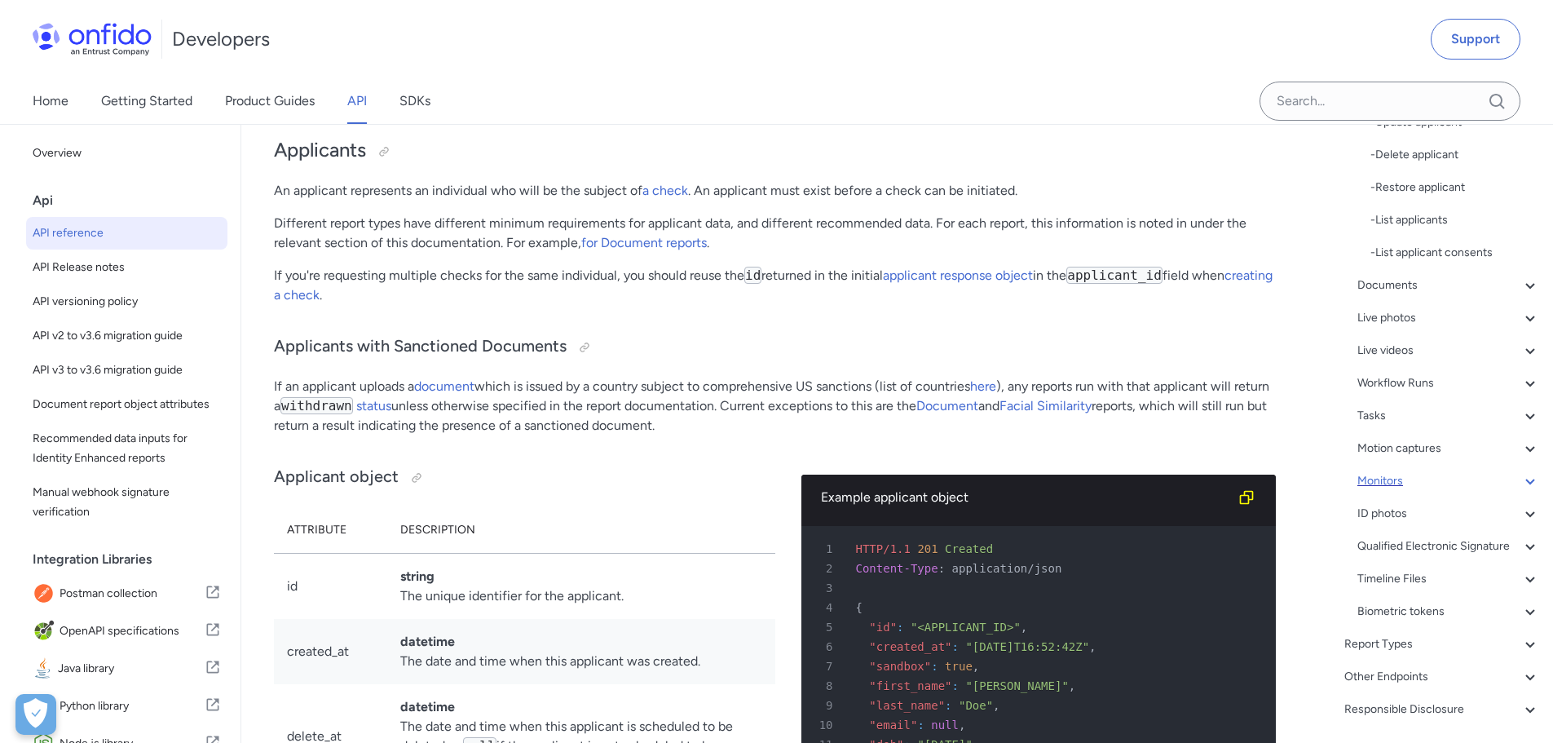
scroll to position [571, 0]
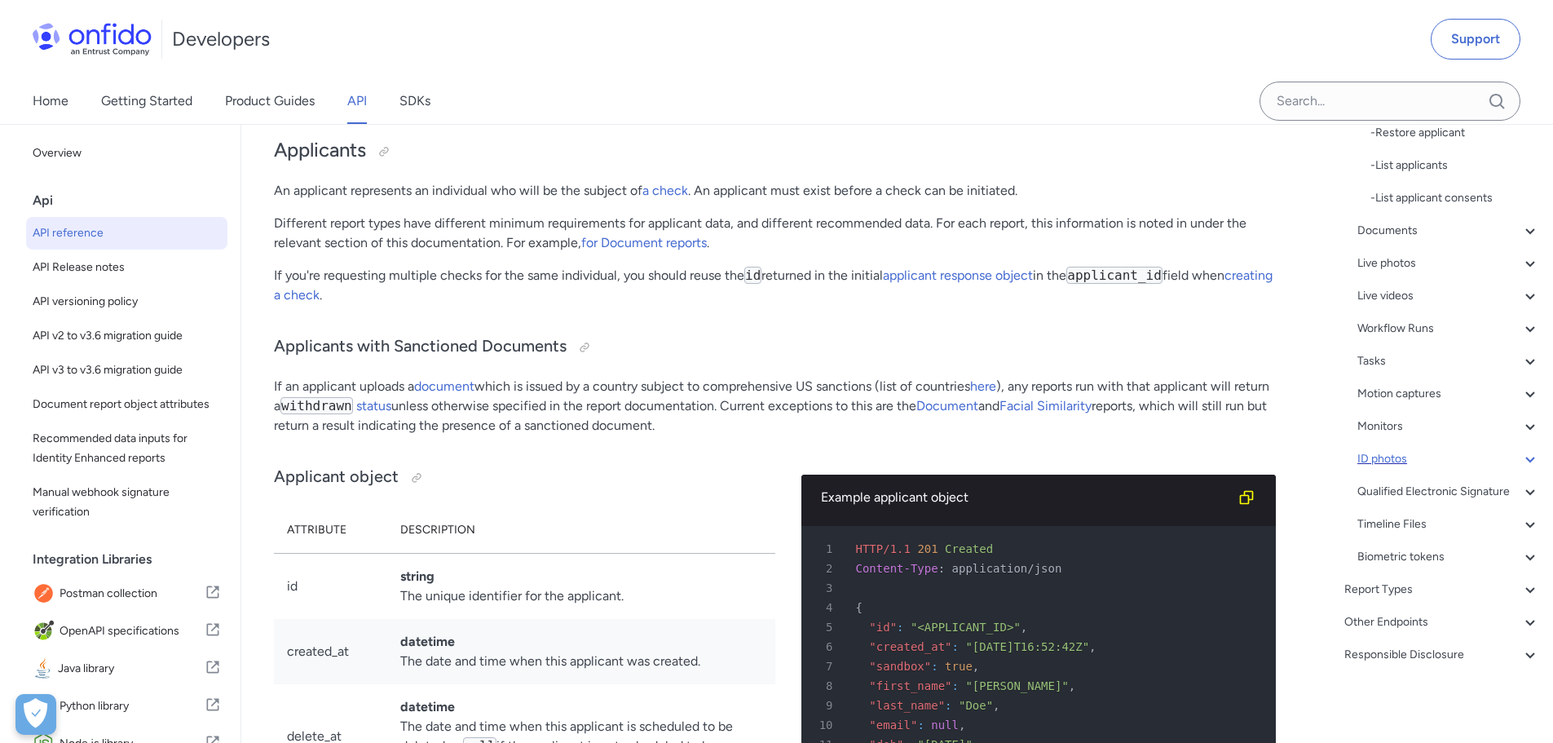
click at [1439, 454] on div "ID photos" at bounding box center [1448, 459] width 183 height 20
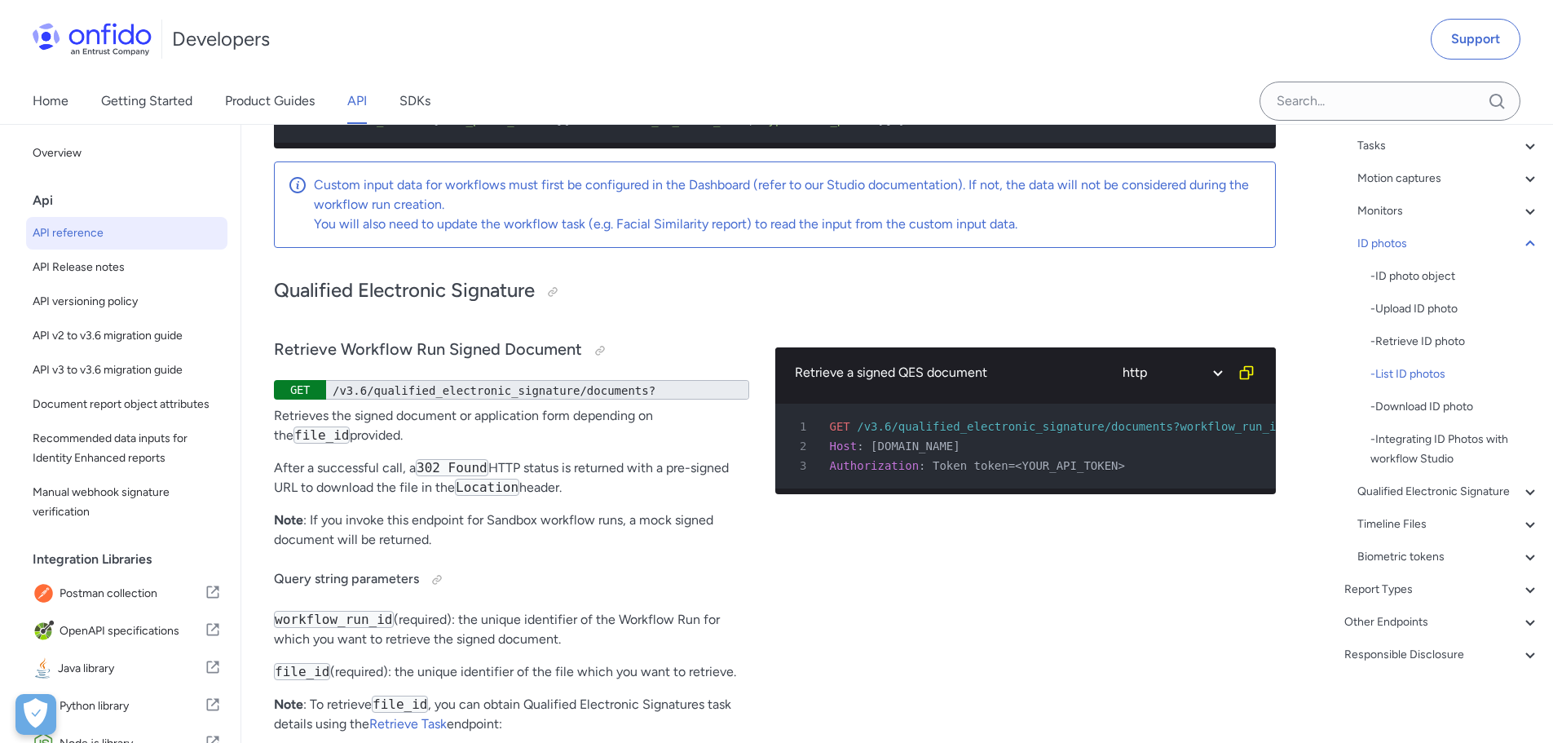
scroll to position [52817, 0]
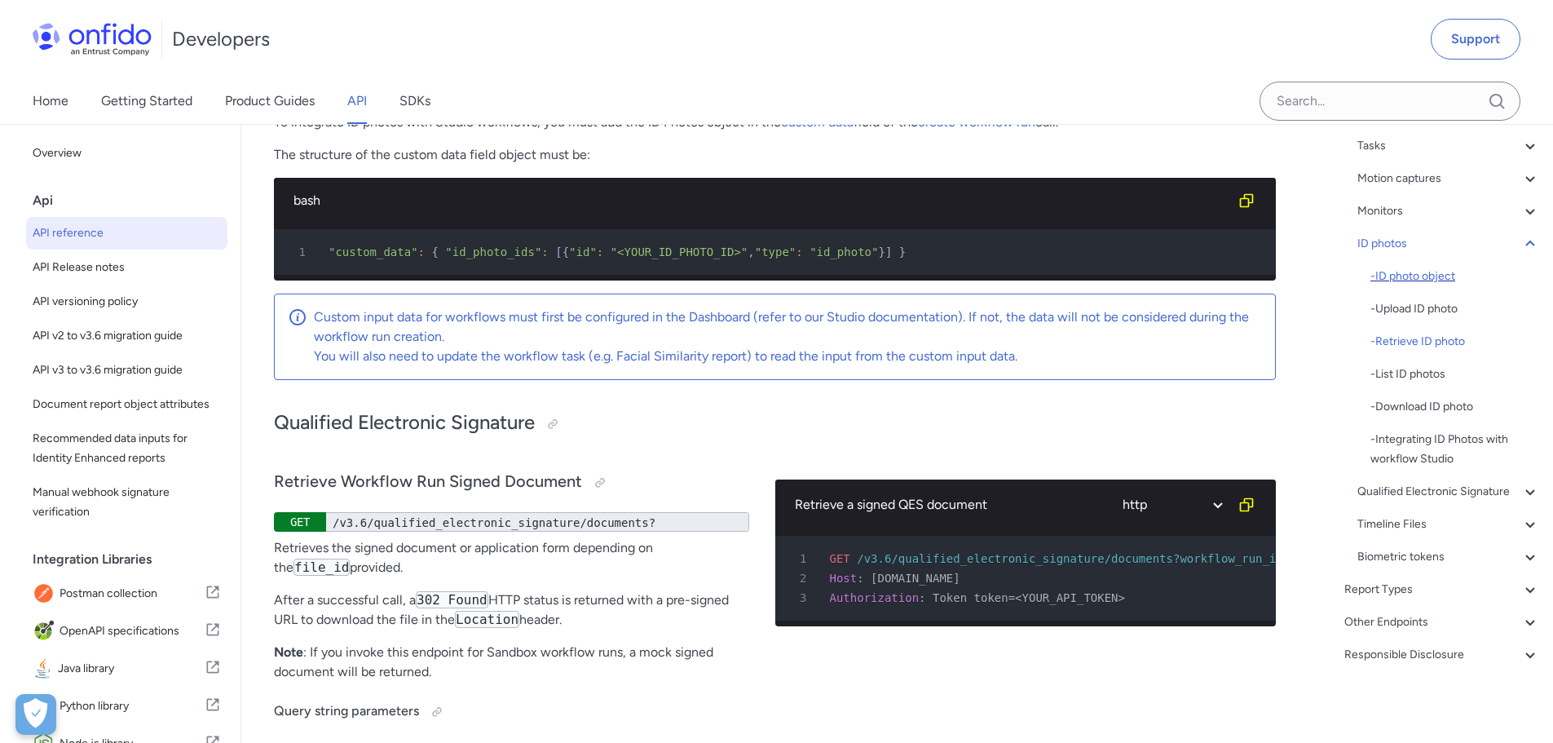
click at [1425, 267] on div "- ID photo object" at bounding box center [1455, 277] width 170 height 20
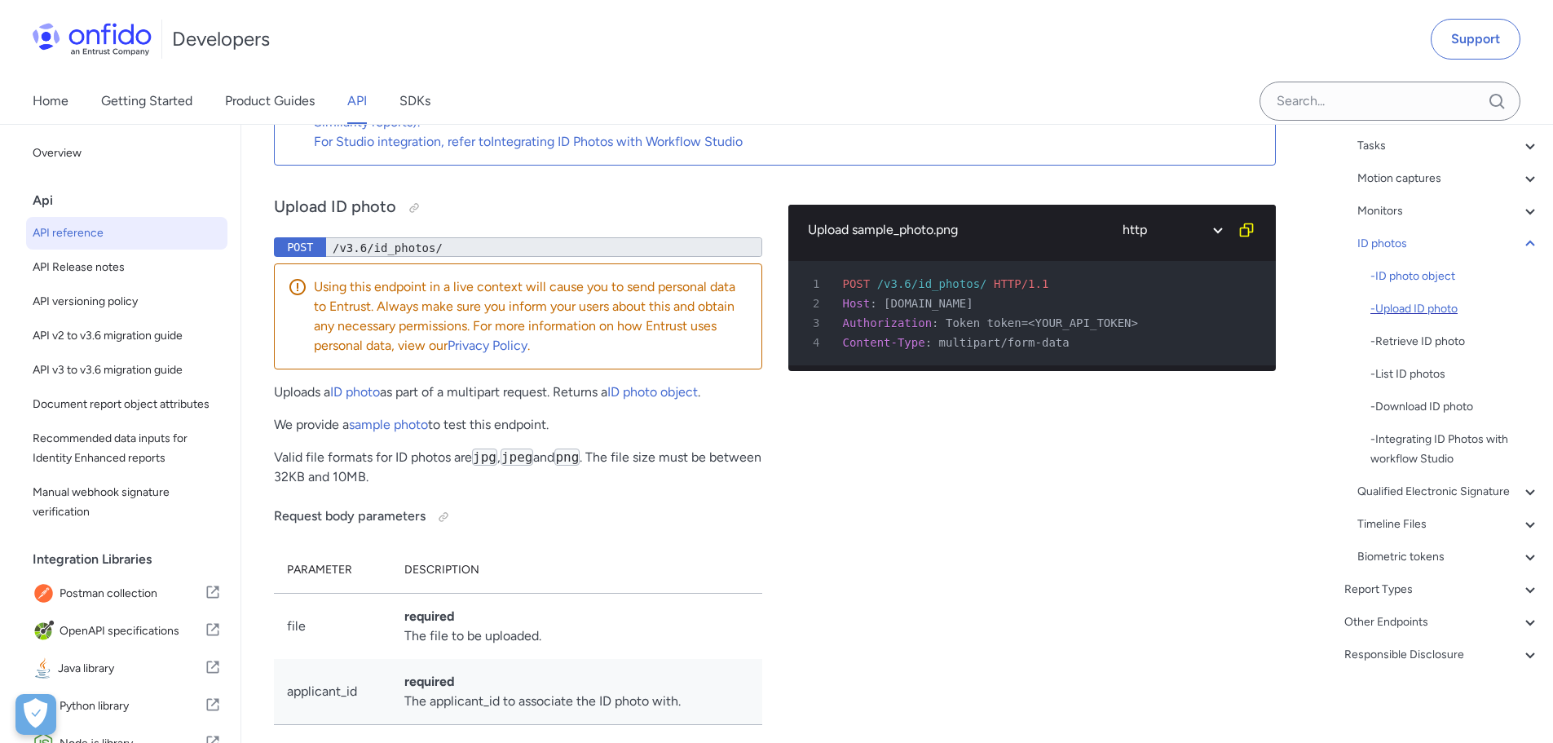
click at [1418, 299] on div "- Upload ID photo" at bounding box center [1455, 309] width 170 height 20
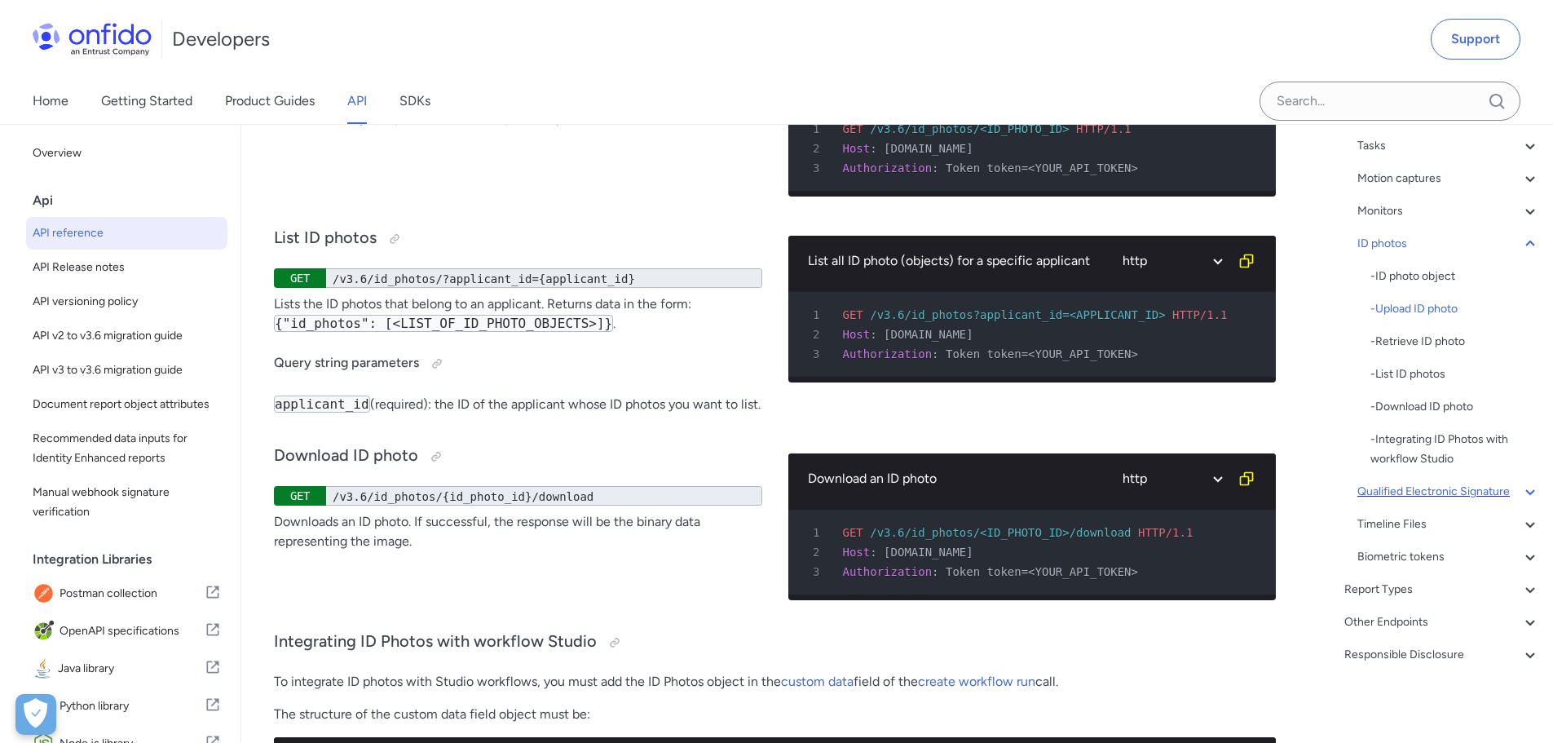
click at [1521, 482] on icon at bounding box center [1531, 492] width 20 height 20
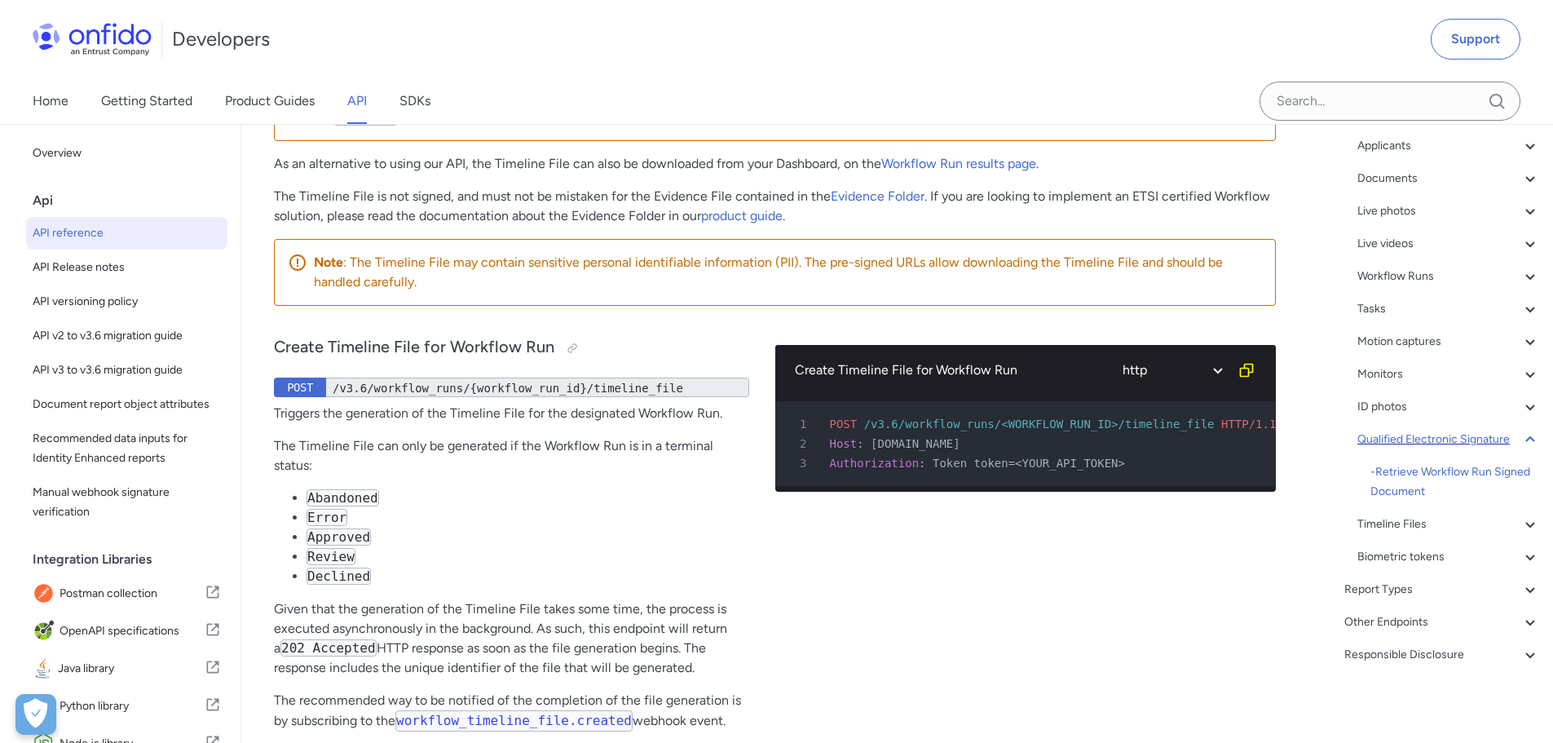
scroll to position [54108, 0]
click at [1453, 561] on div "Biometric tokens" at bounding box center [1448, 557] width 183 height 20
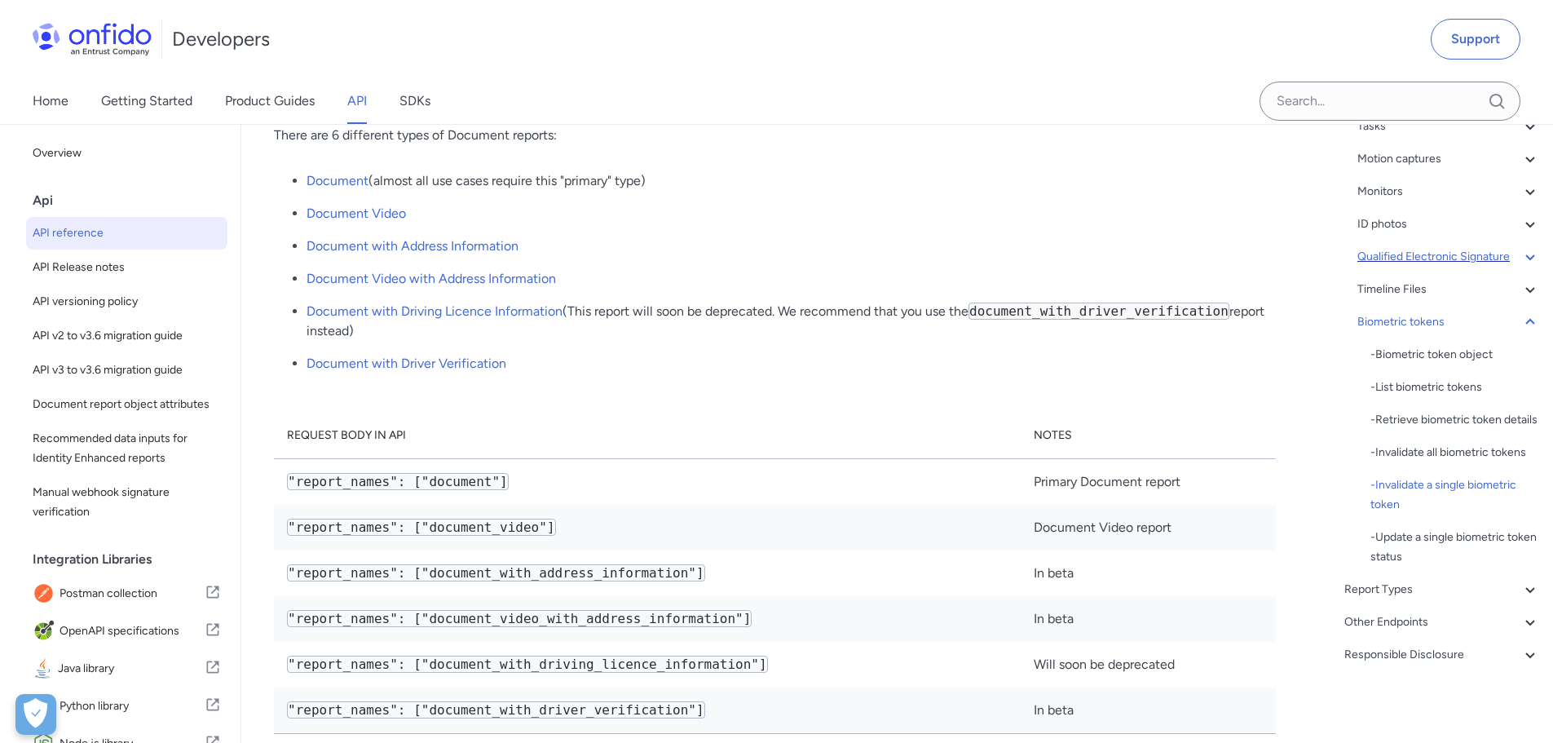
scroll to position [57592, 0]
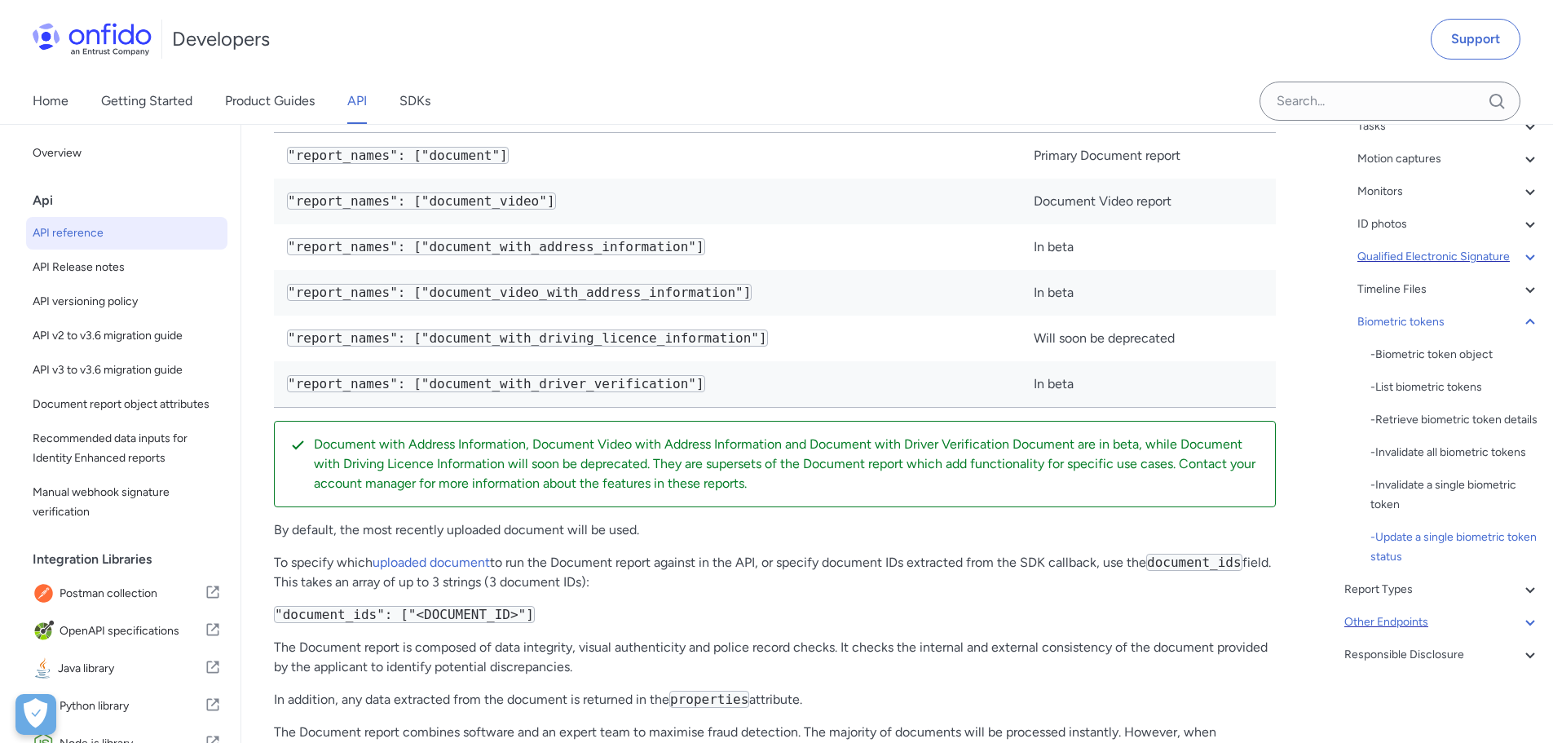
click at [1455, 614] on div "Other Endpoints" at bounding box center [1442, 622] width 196 height 20
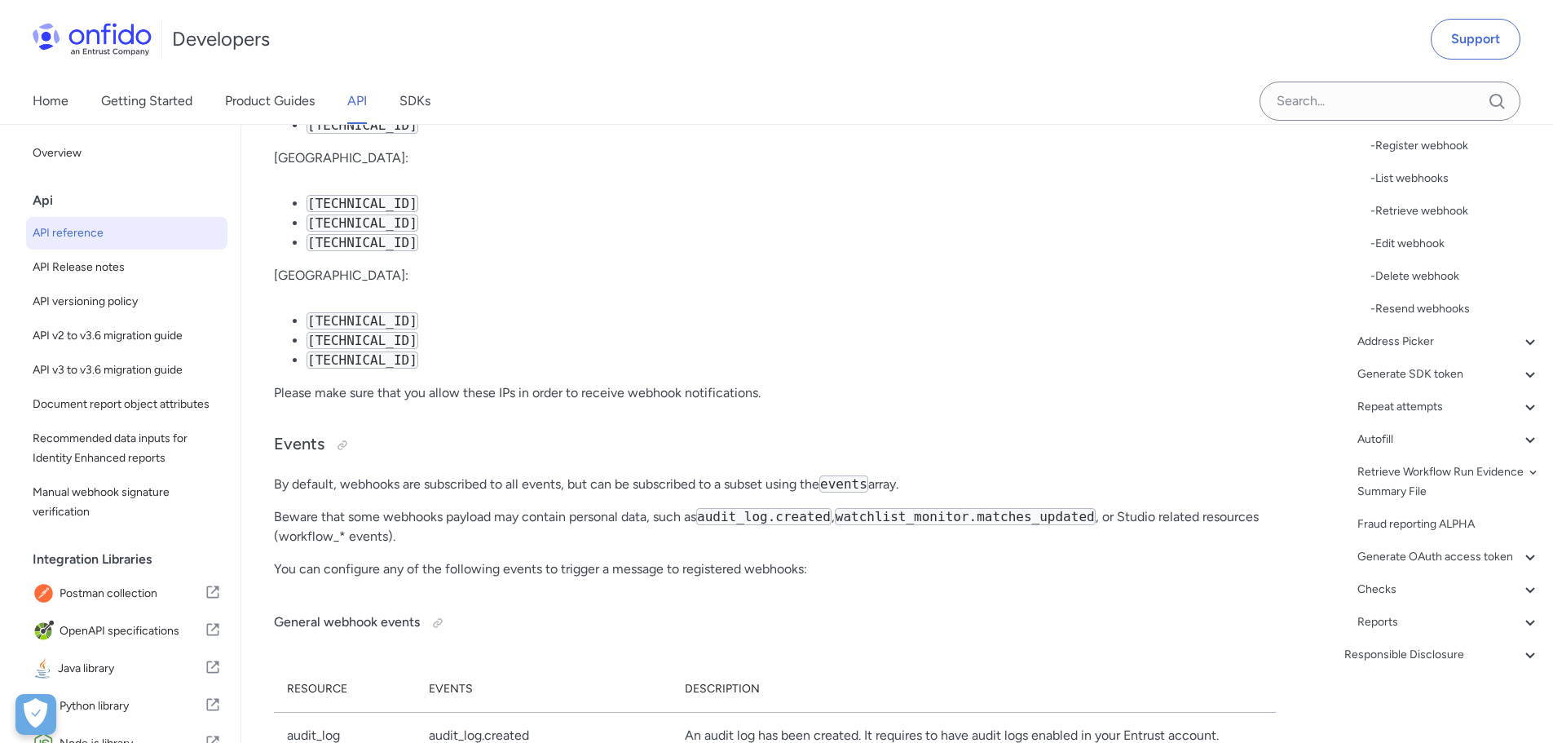
scroll to position [122768, 0]
click at [1421, 397] on div "Repeat attempts" at bounding box center [1448, 407] width 183 height 20
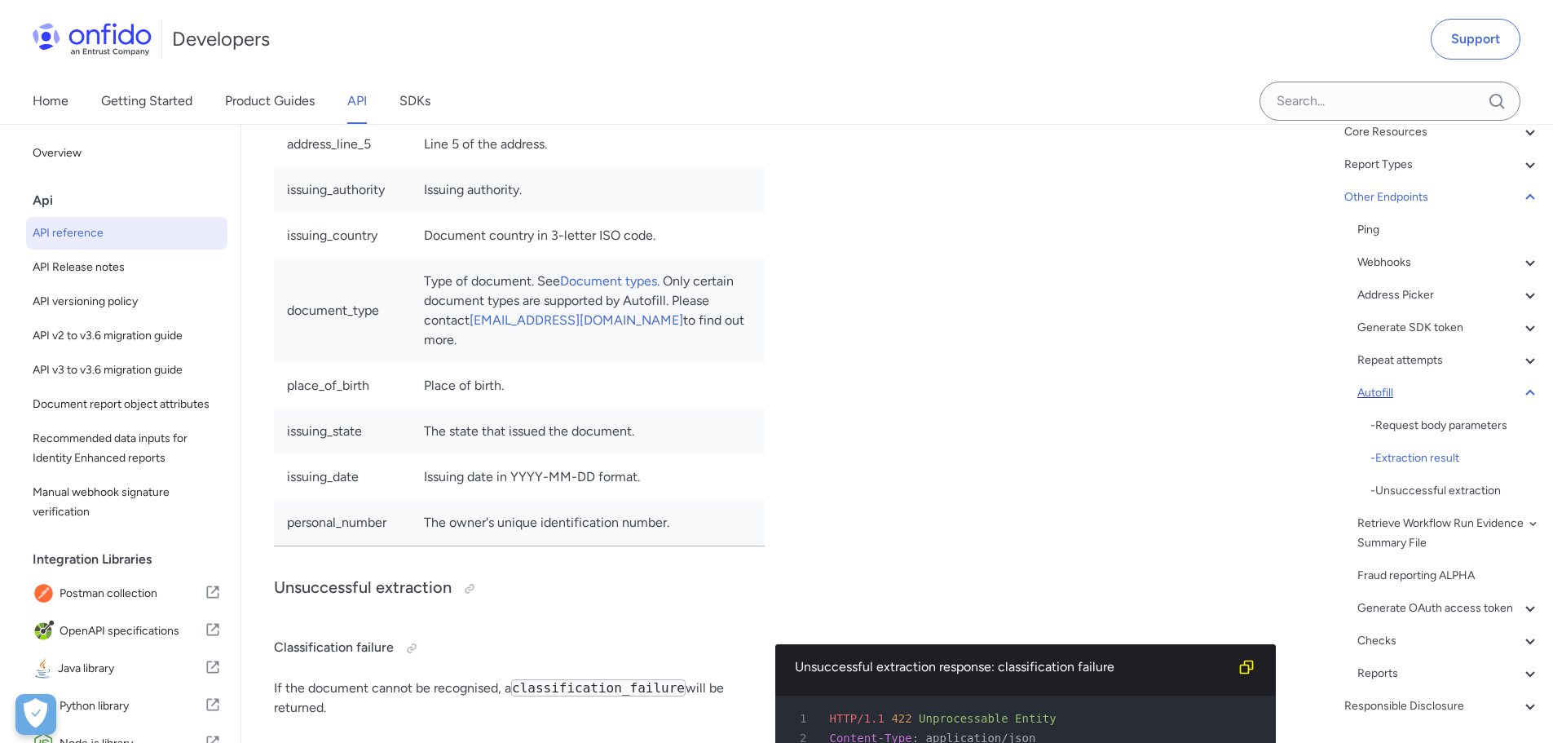
scroll to position [148, 0]
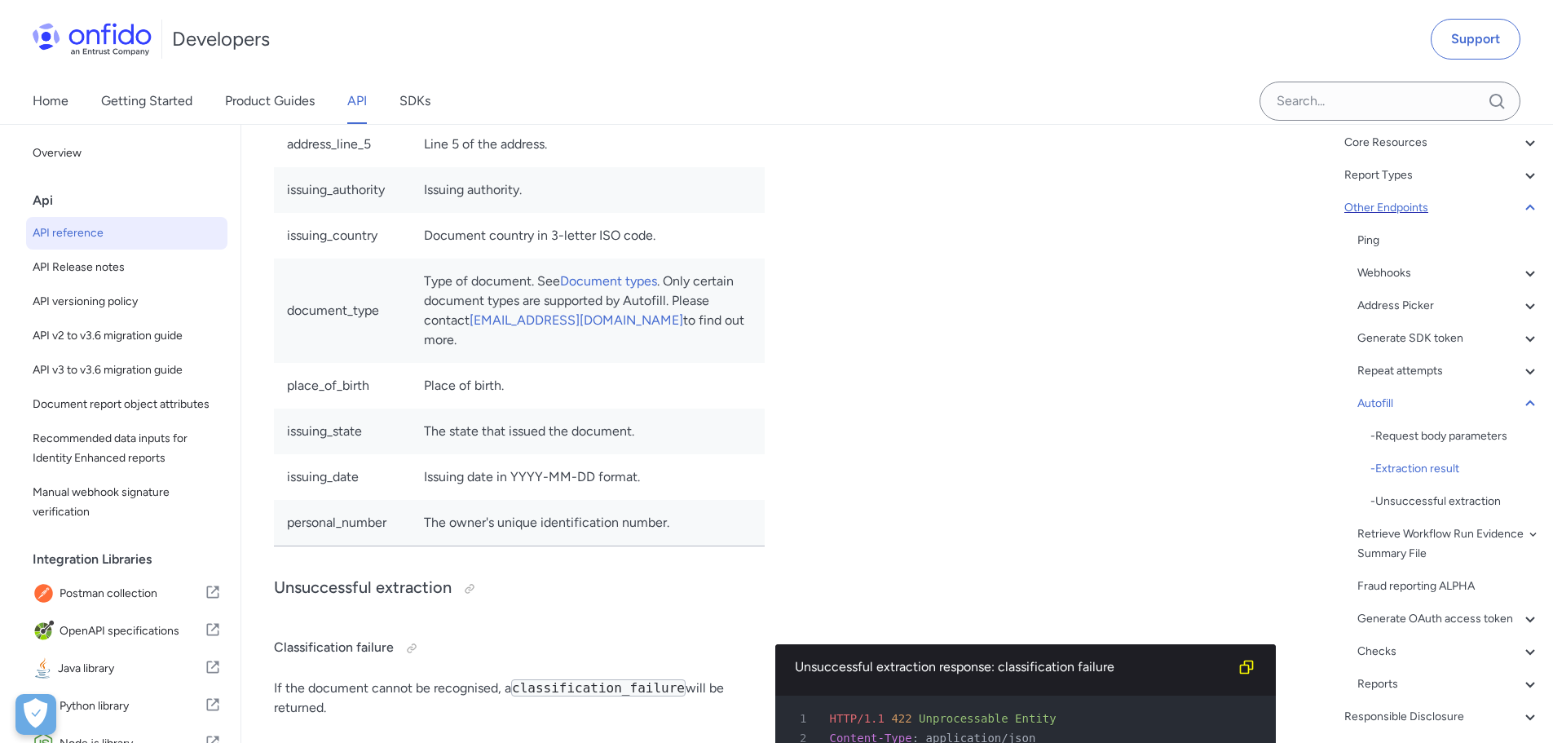
click at [1521, 208] on icon at bounding box center [1531, 208] width 20 height 20
